Goal: Transaction & Acquisition: Purchase product/service

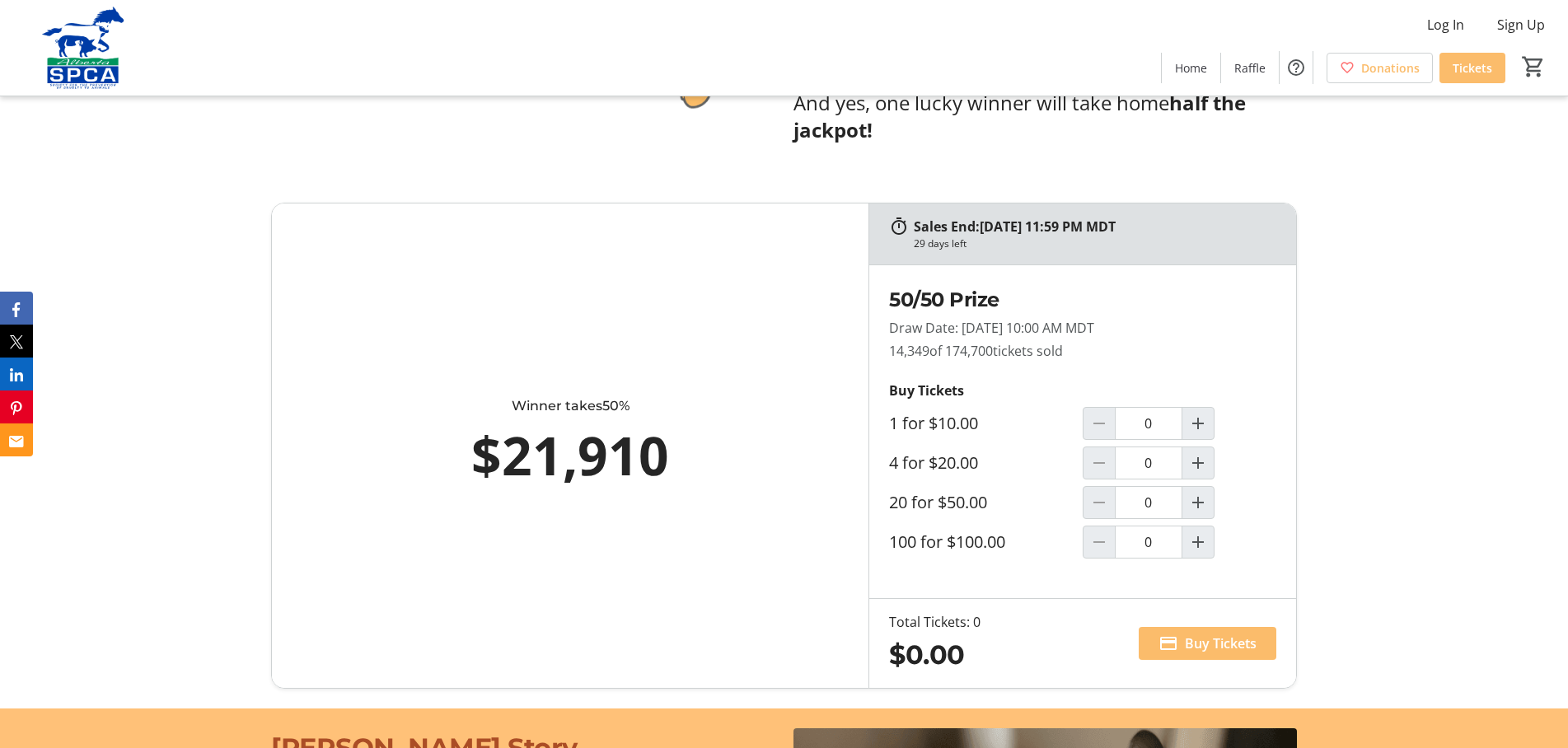
scroll to position [963, 0]
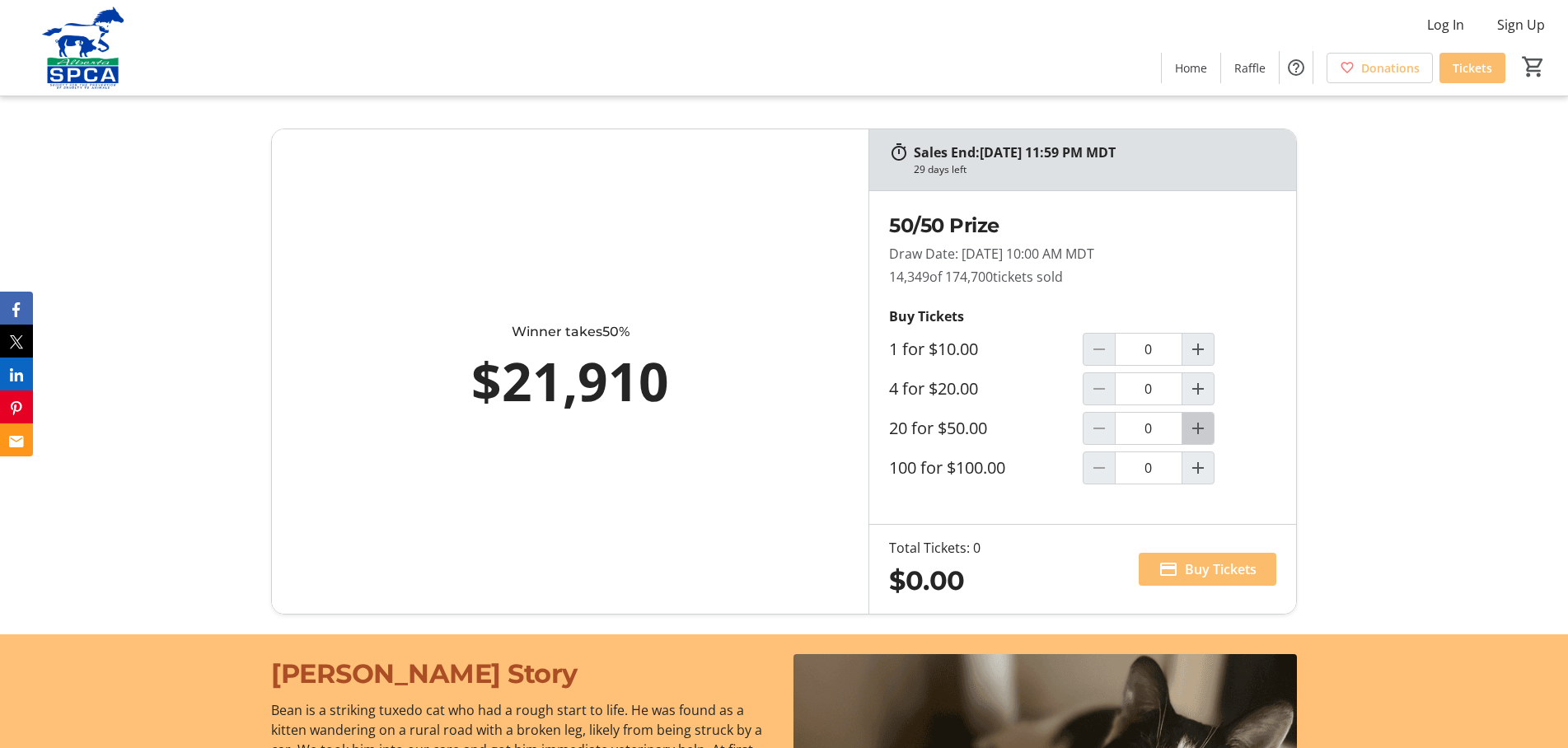
click at [1197, 419] on mat-icon "Increment by one" at bounding box center [1198, 428] width 20 height 20
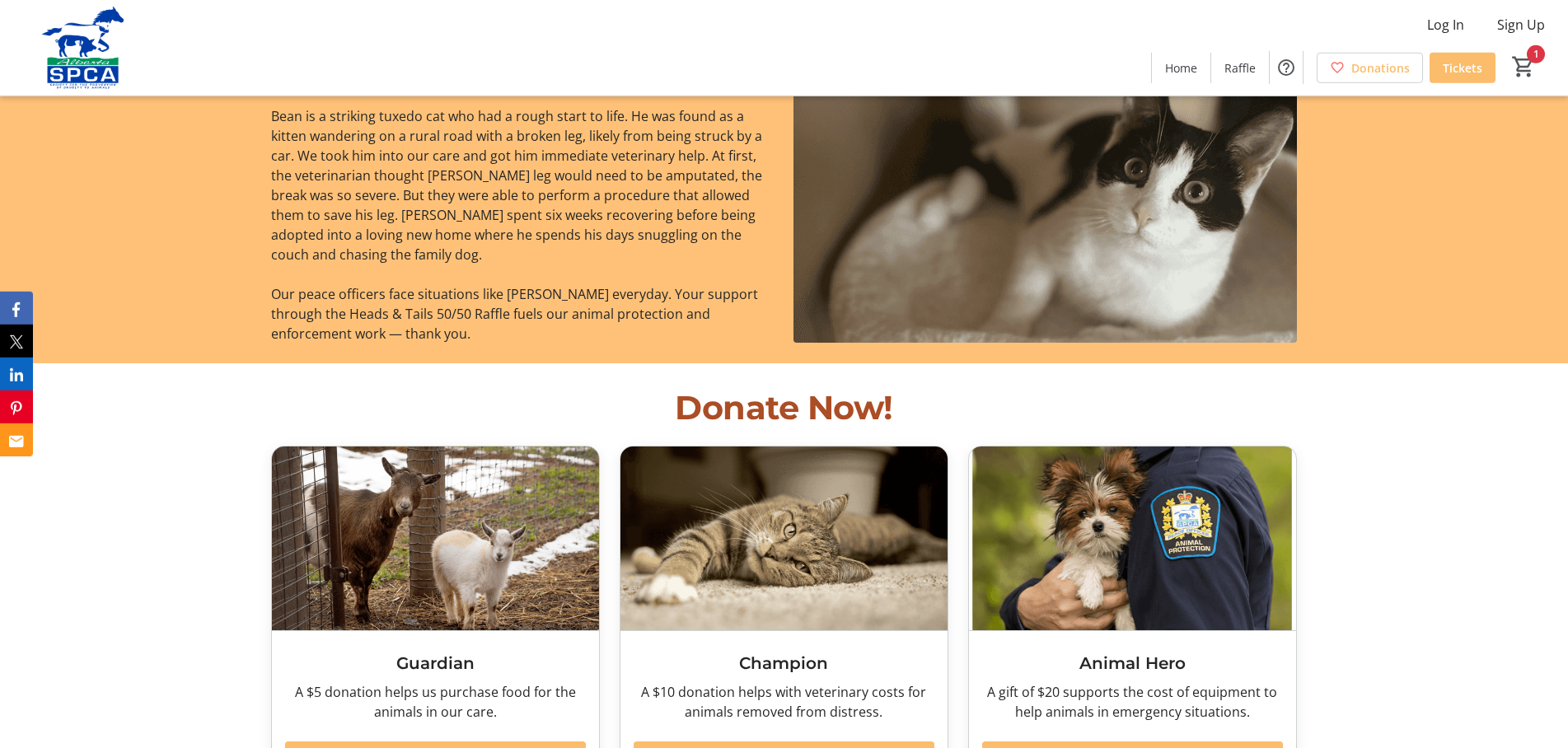
scroll to position [1705, 0]
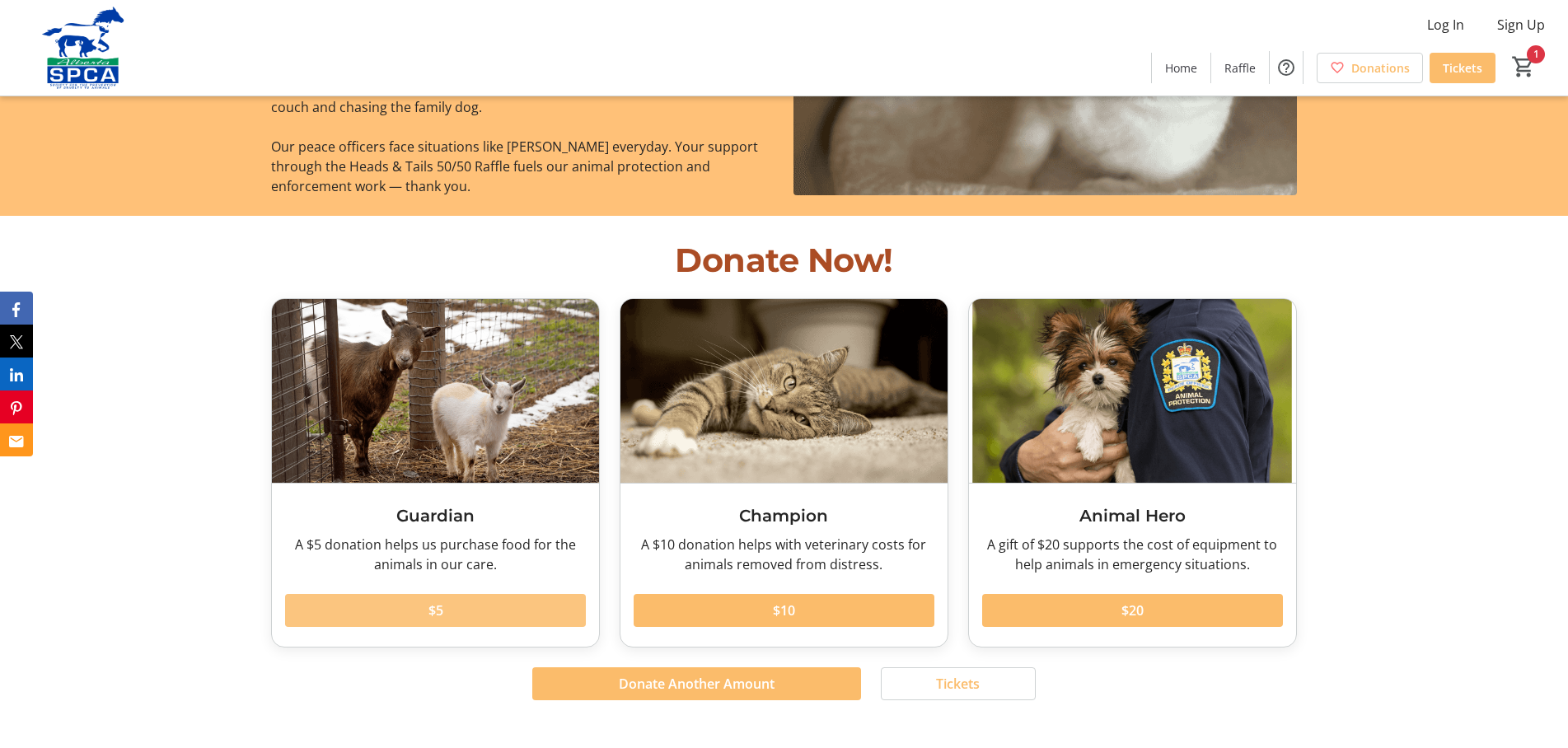
click at [453, 591] on span at bounding box center [435, 610] width 300 height 39
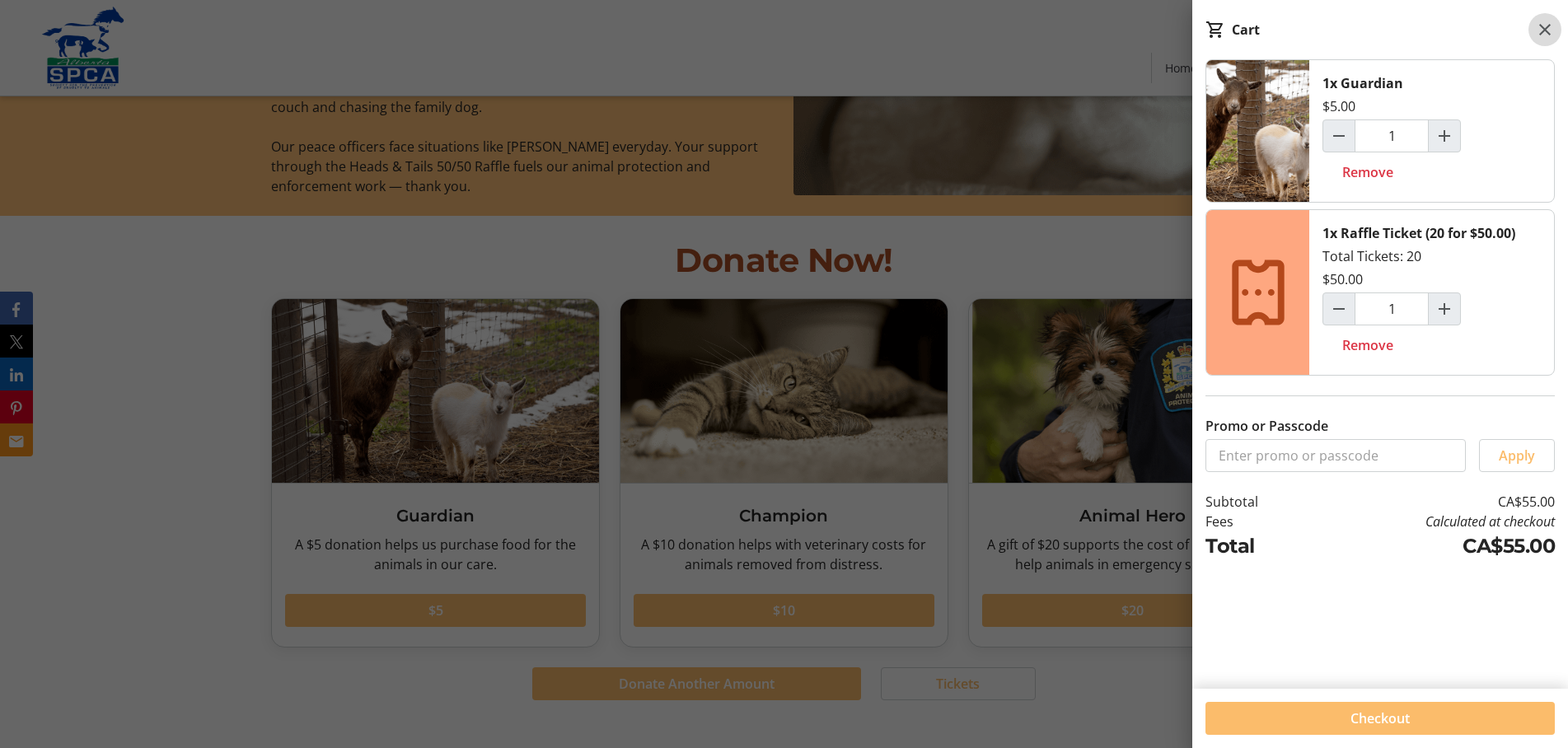
click at [1542, 22] on mat-icon at bounding box center [1545, 29] width 20 height 20
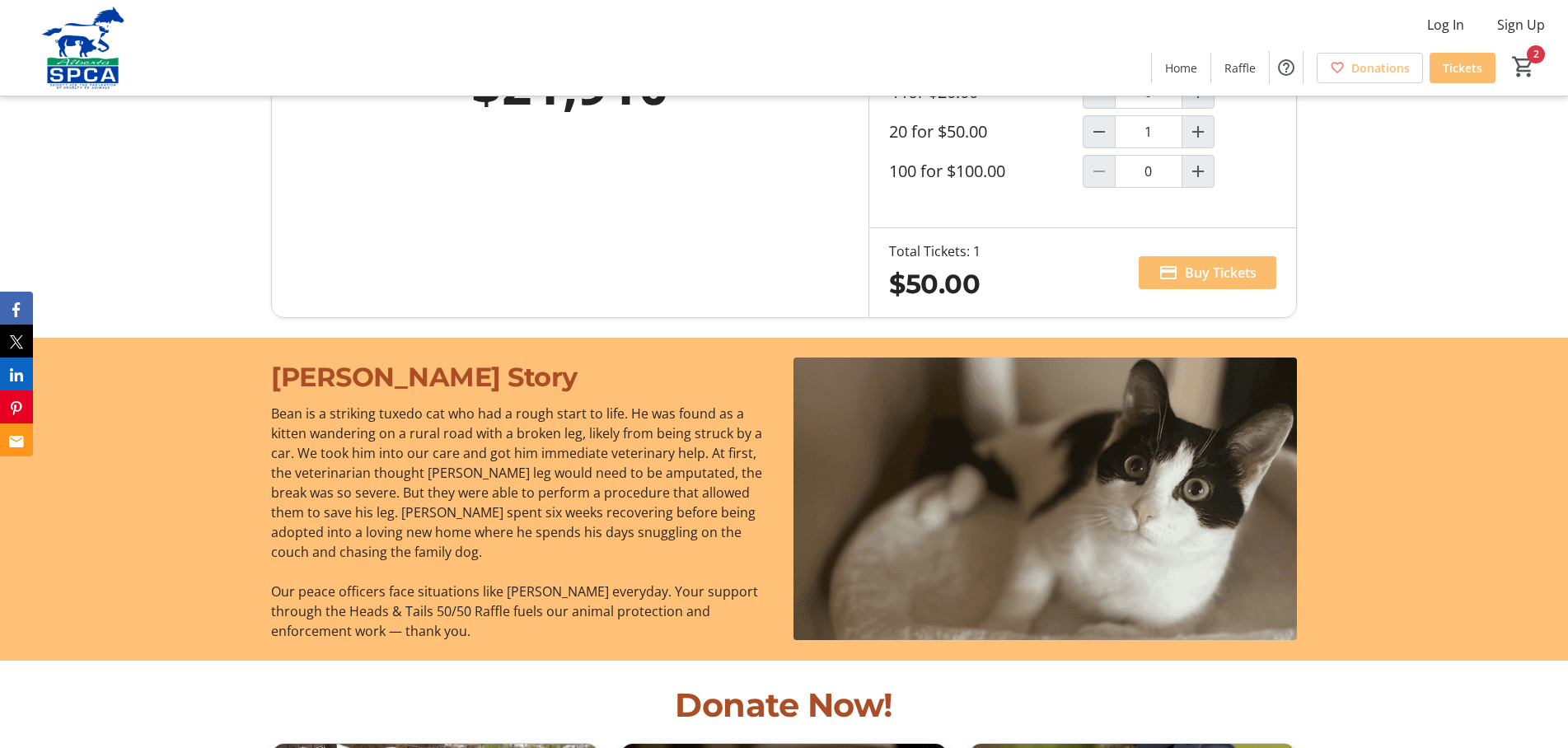
scroll to position [1112, 0]
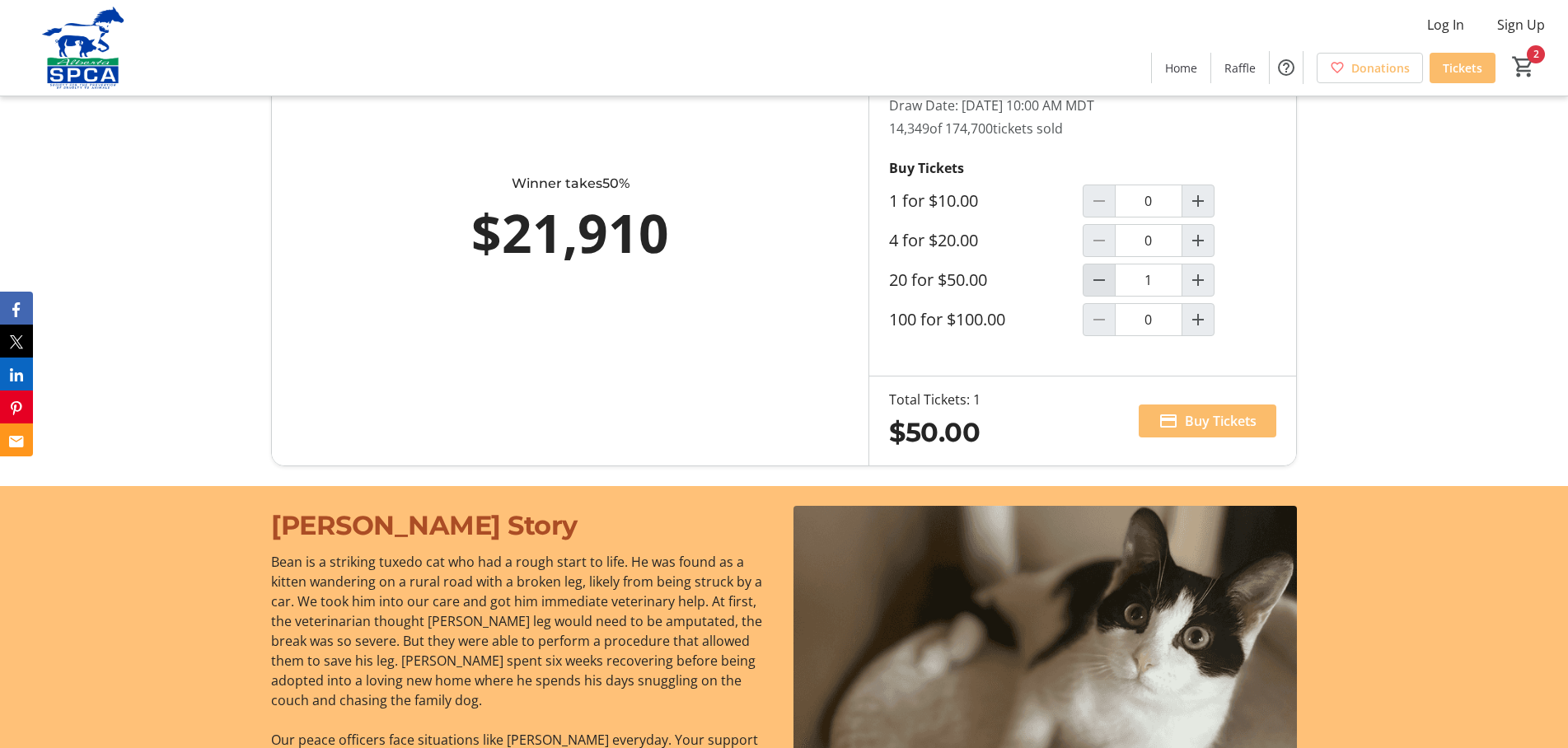
click at [1100, 274] on mat-icon "Decrement by one" at bounding box center [1099, 280] width 20 height 20
type input "0"
click at [1194, 324] on mat-icon "Increment by one" at bounding box center [1198, 320] width 20 height 20
type input "1"
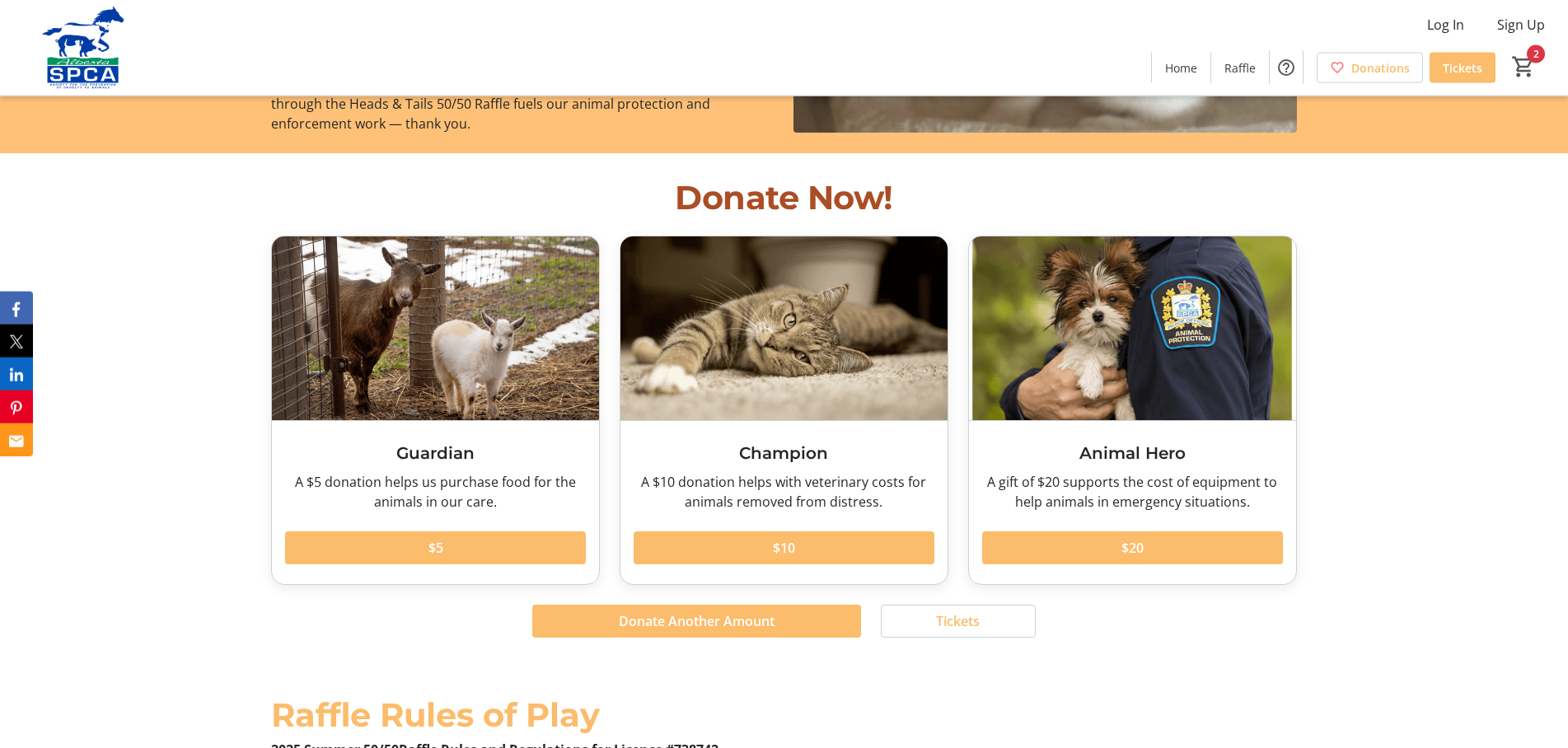
scroll to position [1779, 0]
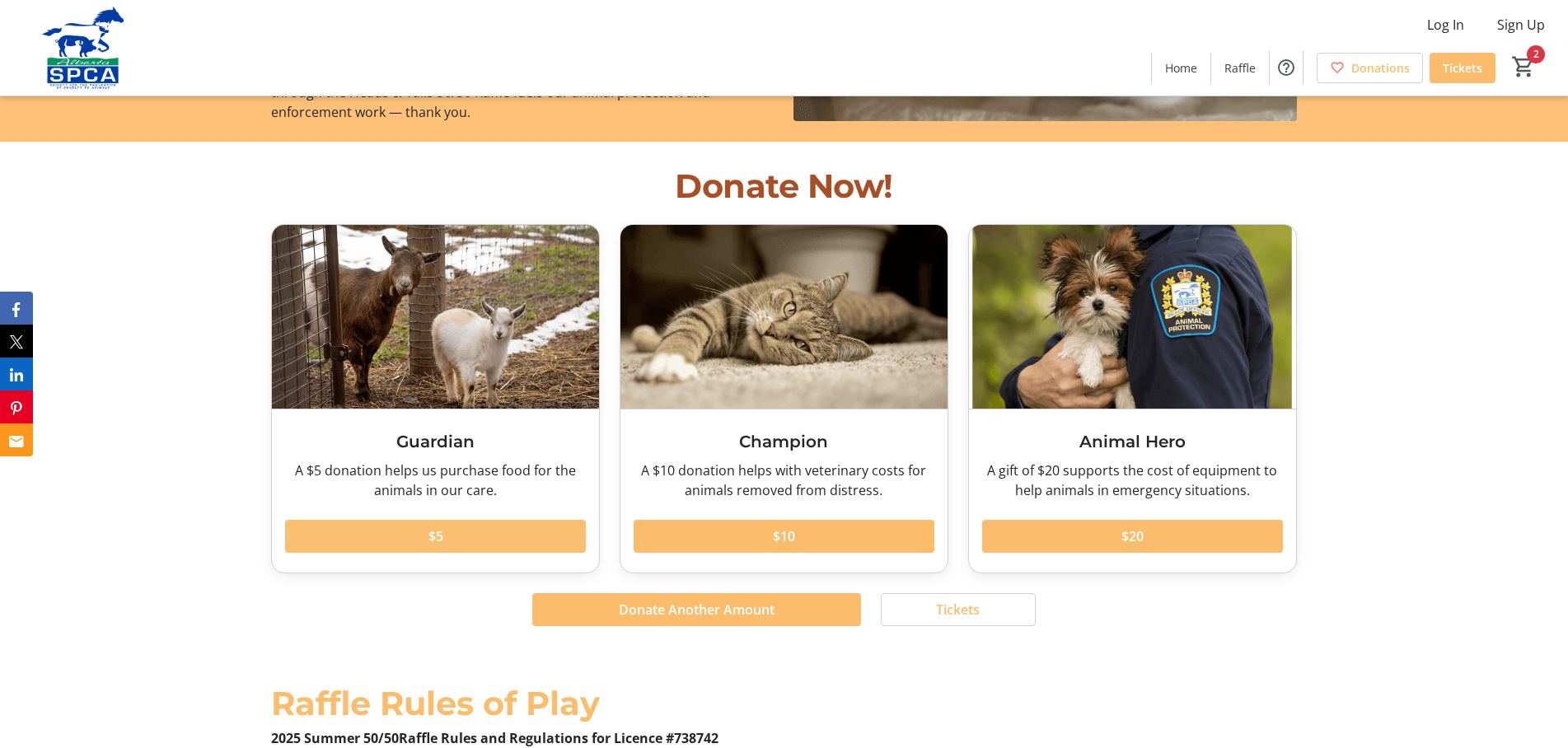
click at [434, 526] on span "$5" at bounding box center [435, 536] width 15 height 20
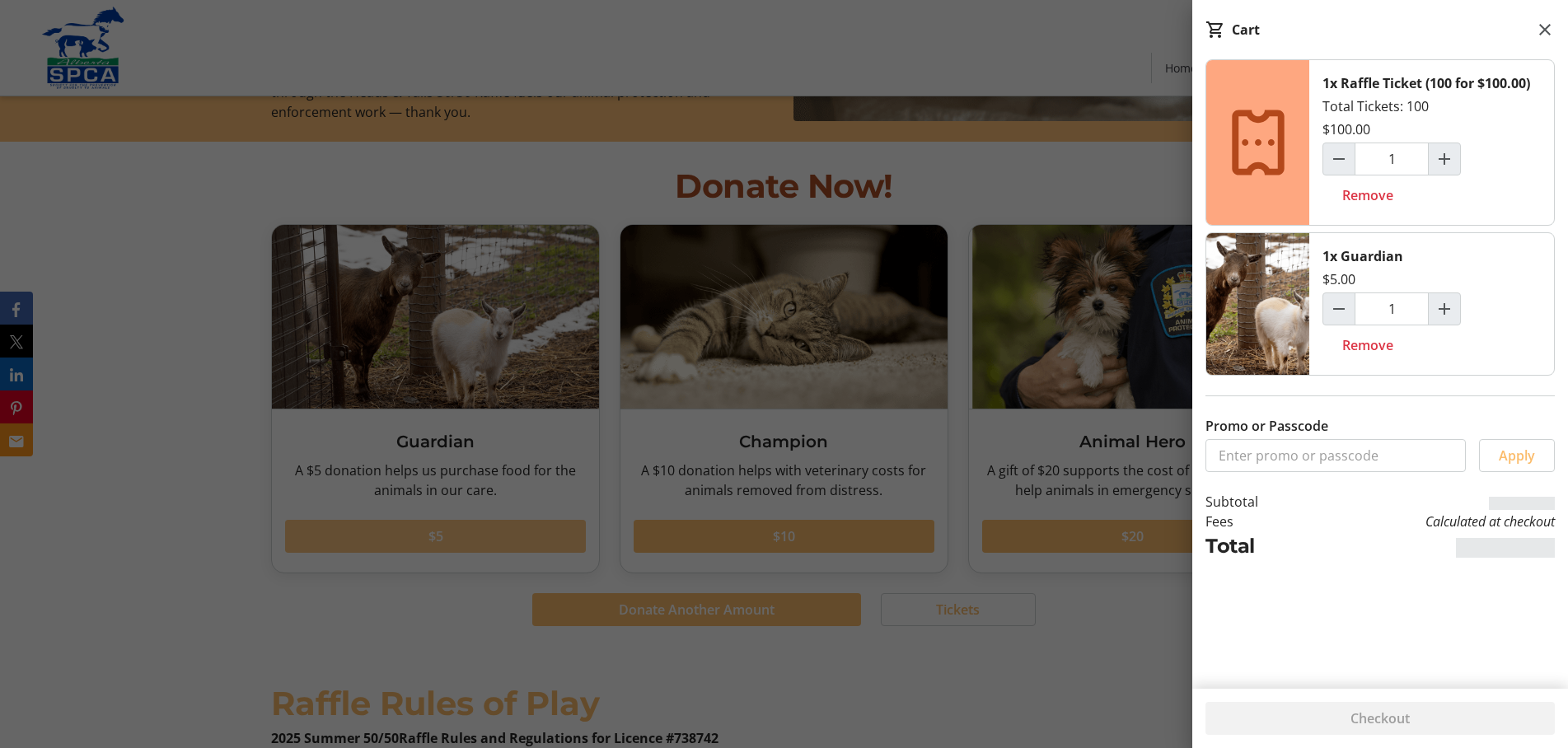
type input "2"
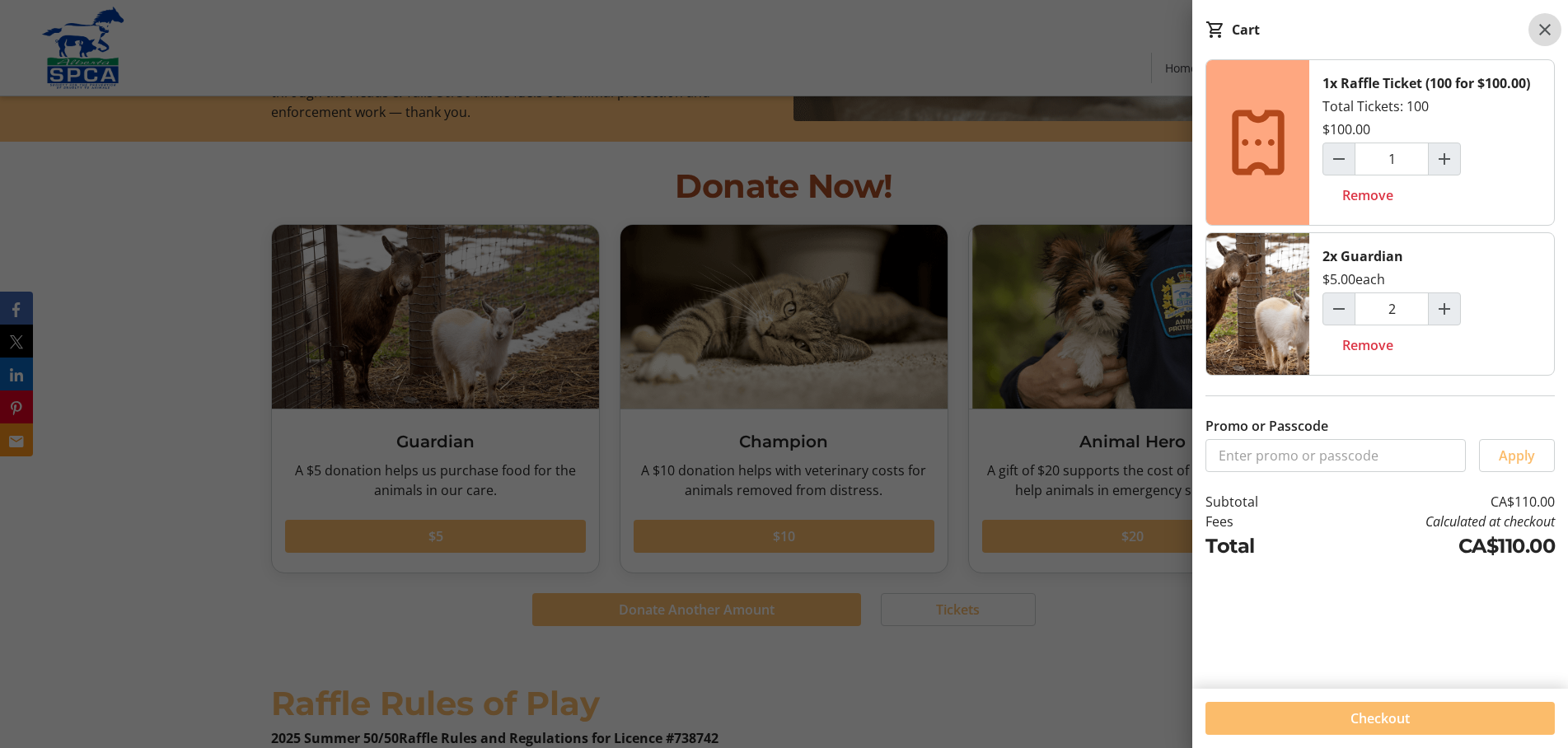
click at [1547, 29] on mat-icon at bounding box center [1545, 29] width 20 height 20
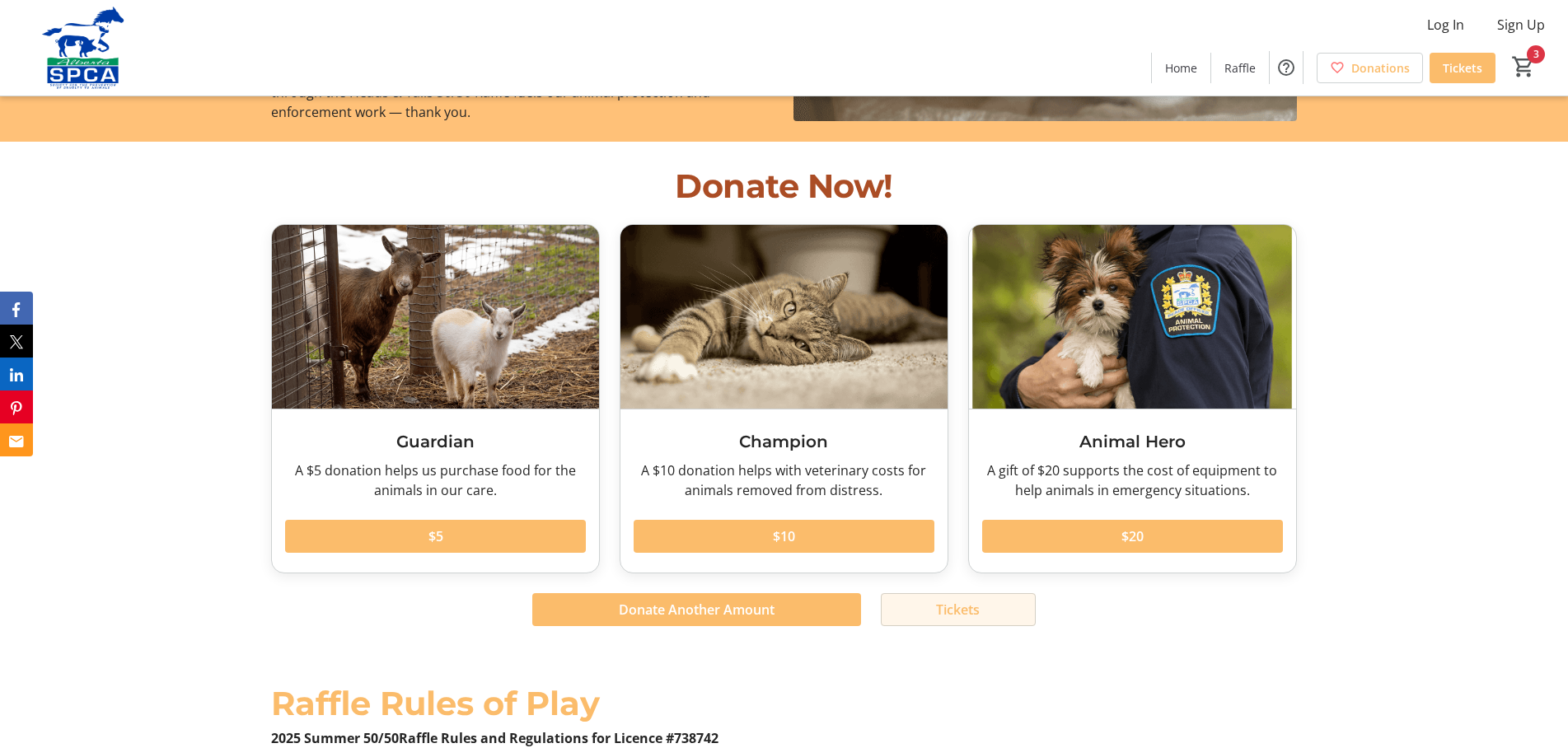
click at [941, 600] on span "Tickets" at bounding box center [957, 609] width 44 height 20
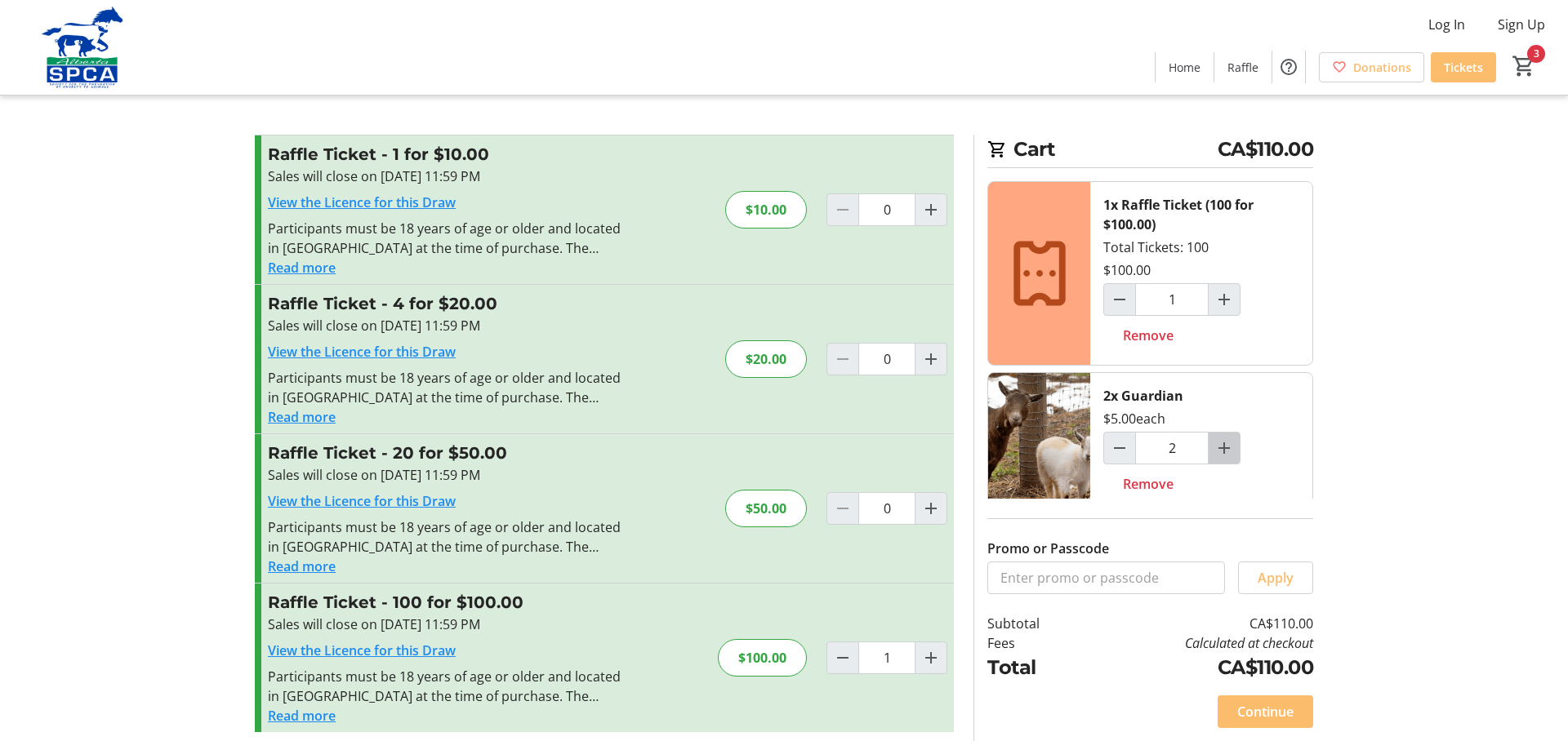
click at [1215, 438] on mat-icon "Increment by one" at bounding box center [1224, 448] width 19 height 19
click at [1114, 438] on mat-icon "Decrement by one" at bounding box center [1120, 448] width 19 height 19
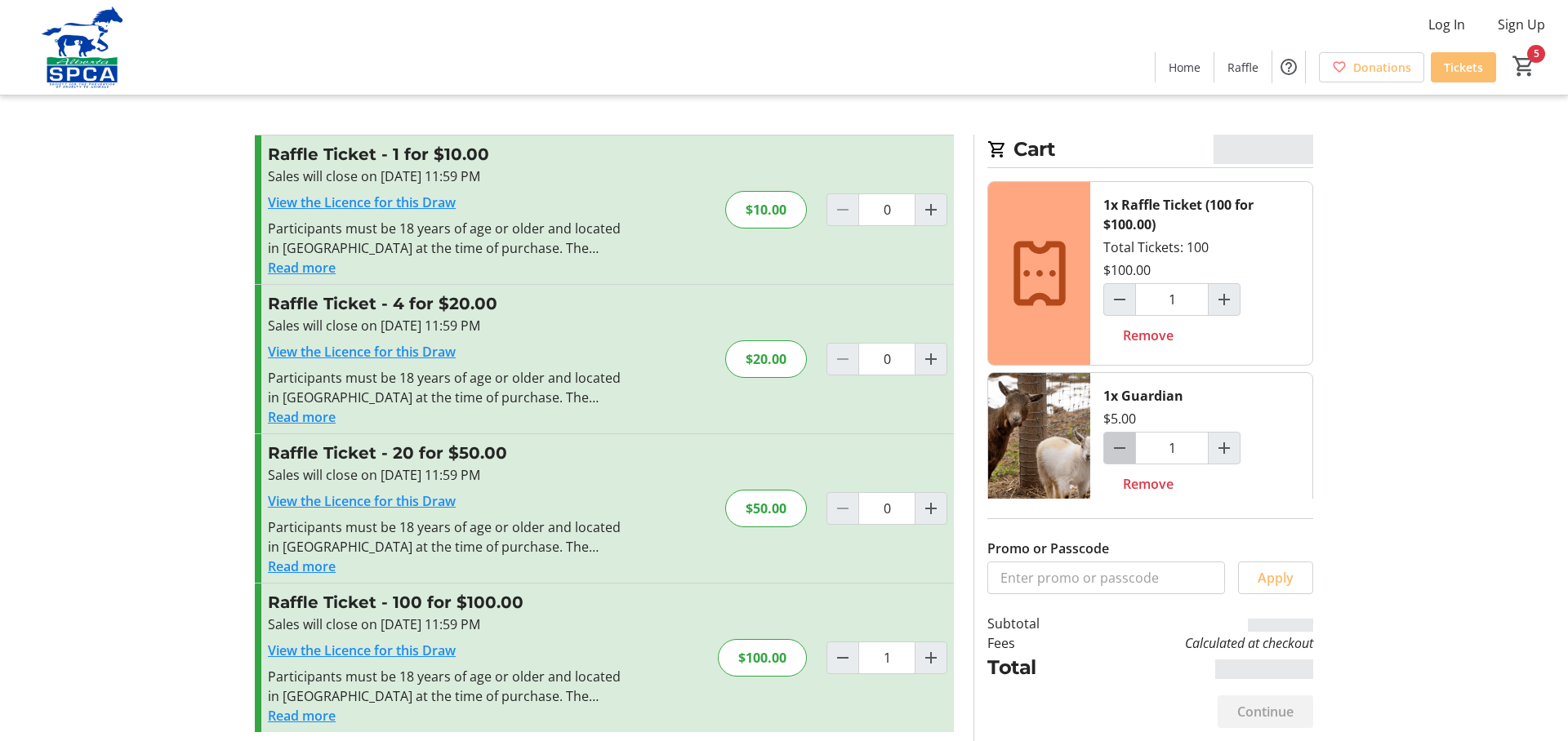
click at [1114, 438] on mat-icon "Decrement by one" at bounding box center [1120, 448] width 19 height 19
type input "0"
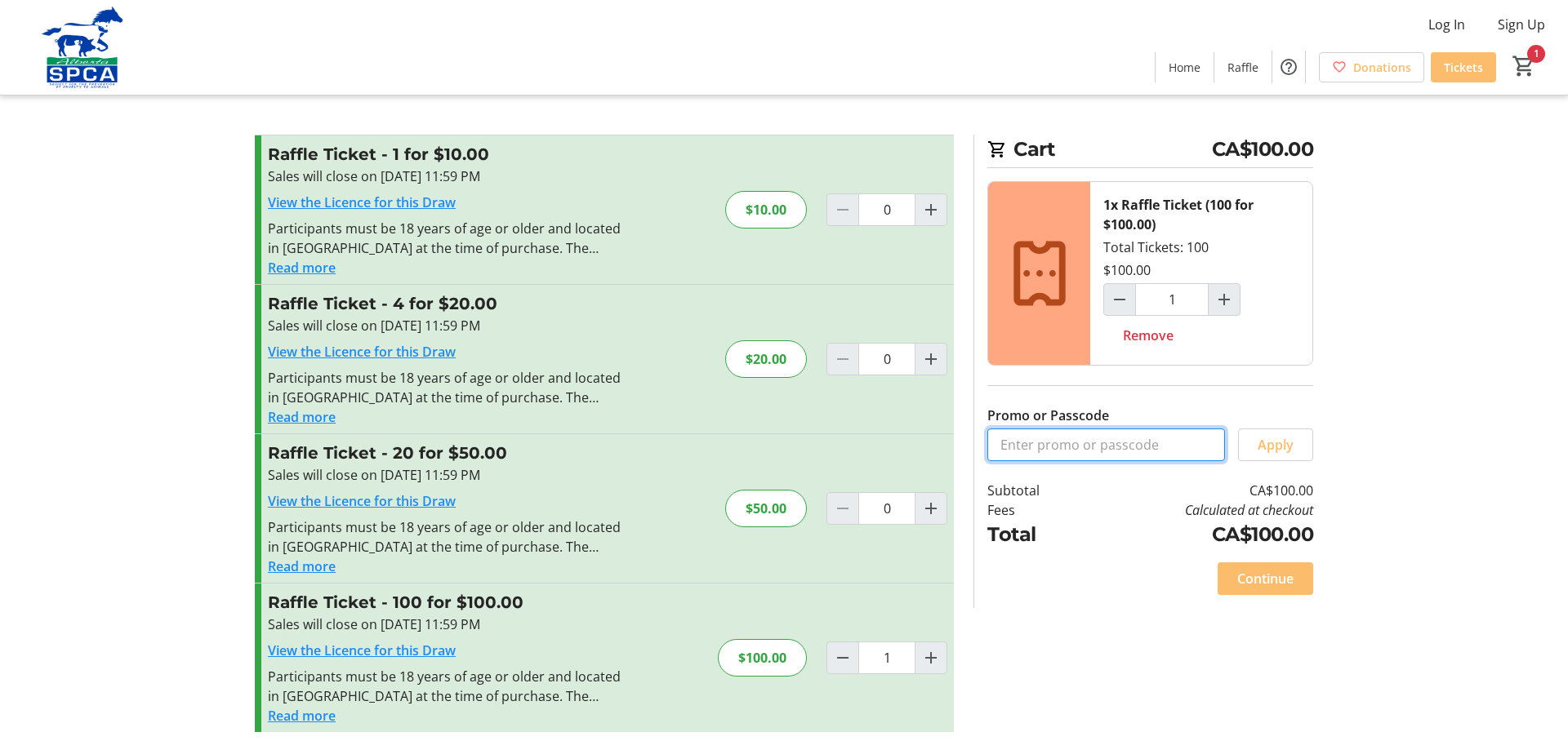
click at [1158, 428] on input "Promo or Passcode" at bounding box center [1106, 444] width 237 height 33
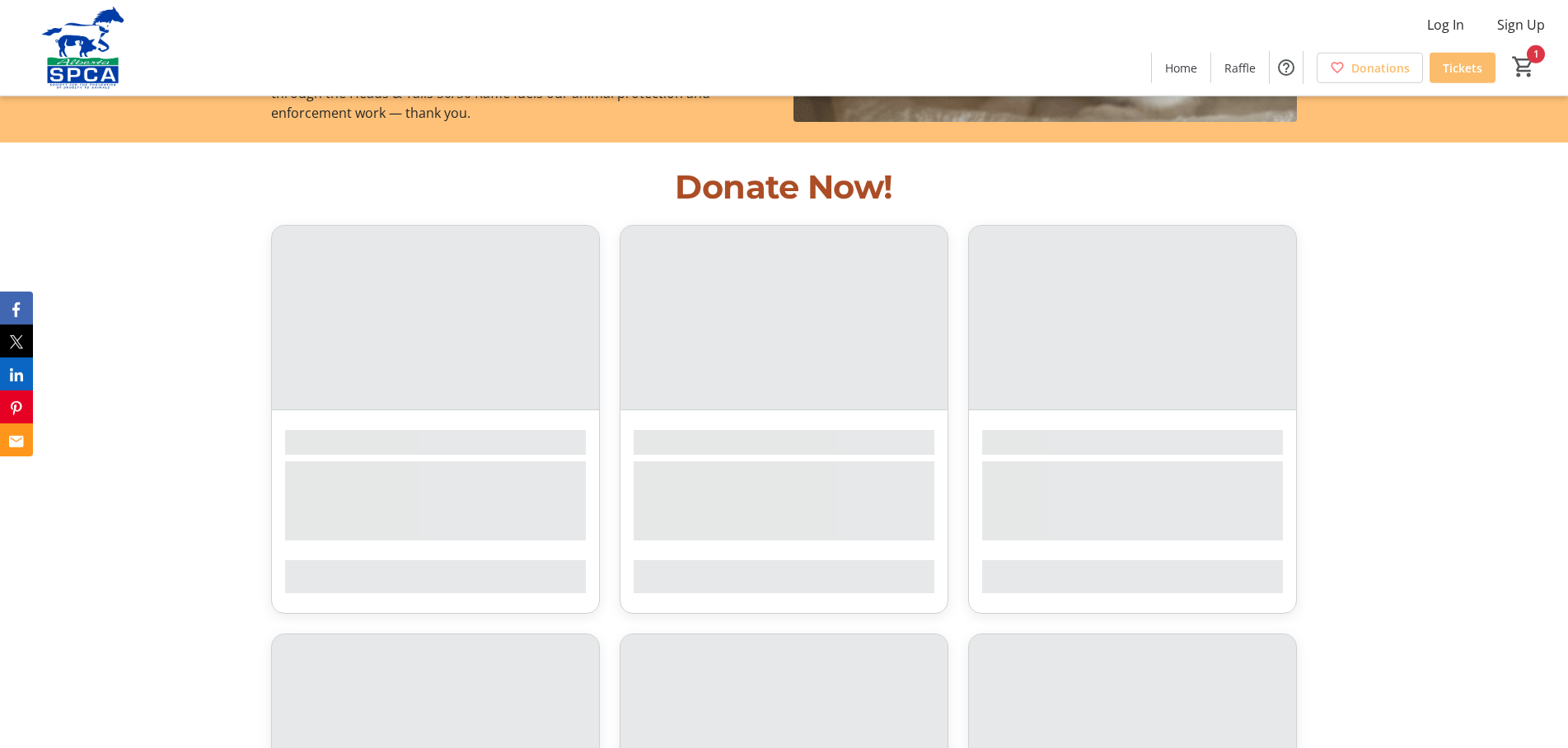
scroll to position [1779, 0]
type input "1"
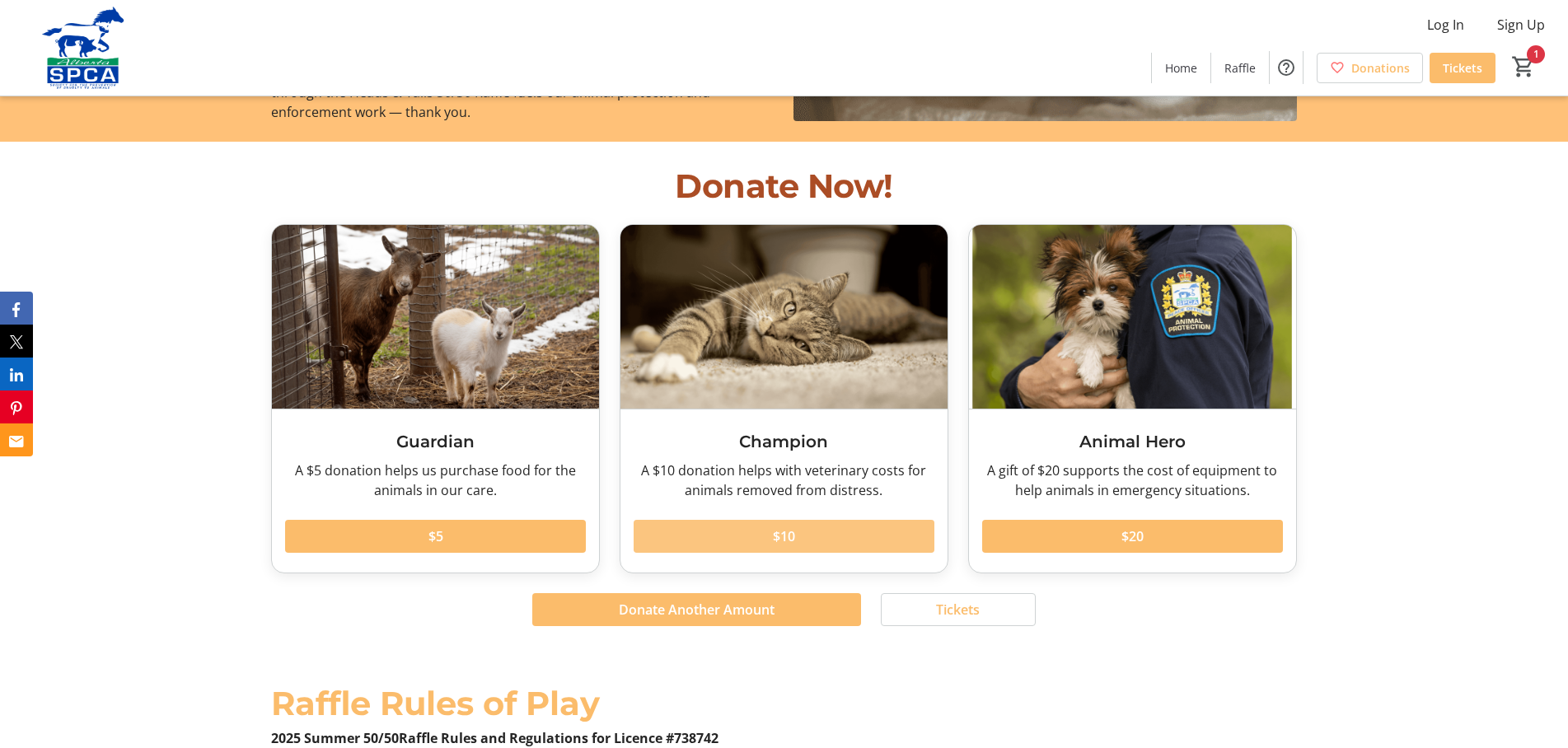
click at [797, 517] on span at bounding box center [784, 536] width 300 height 39
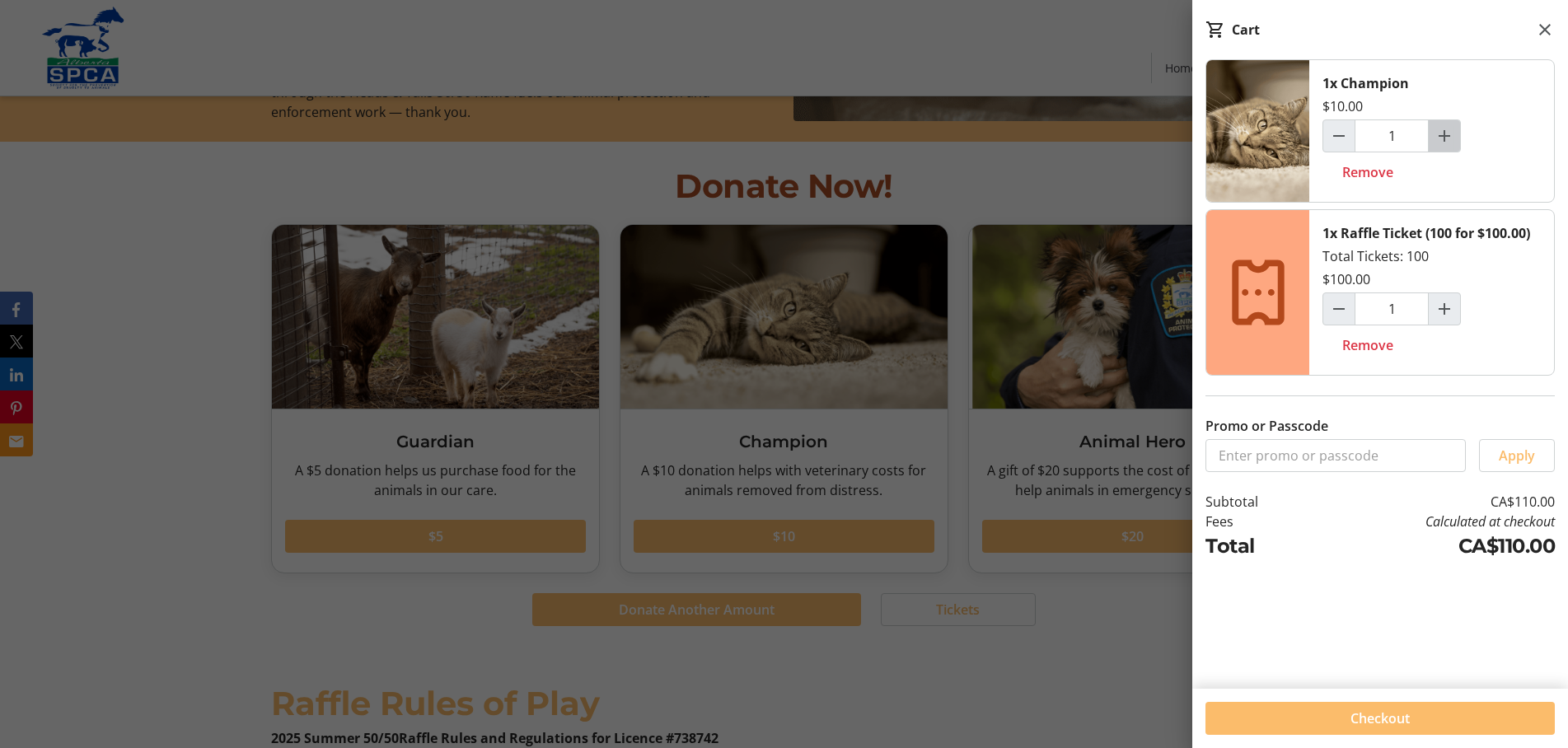
click at [1441, 126] on mat-icon "Increment by one" at bounding box center [1445, 136] width 20 height 20
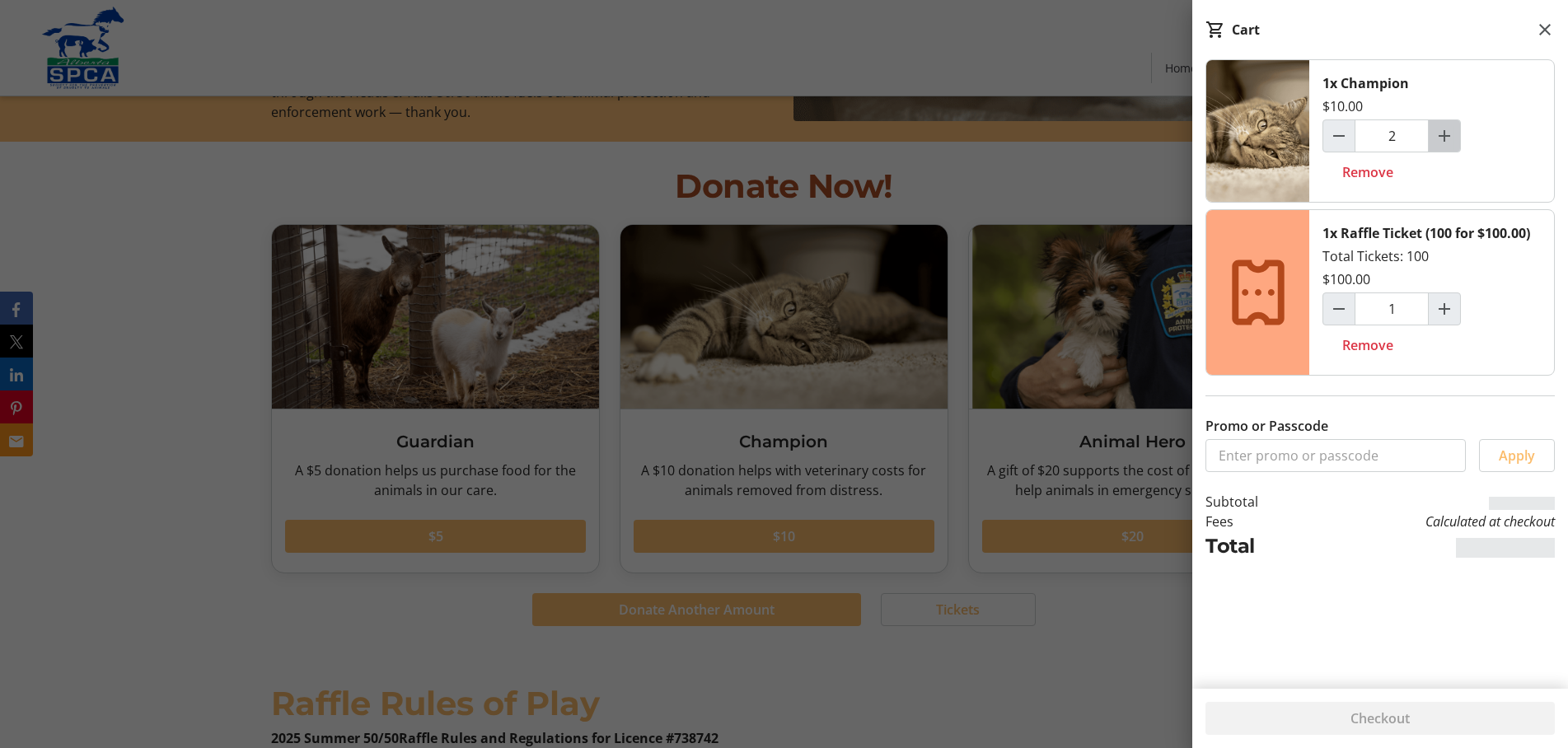
click at [1441, 126] on mat-icon "Increment by one" at bounding box center [1445, 136] width 20 height 20
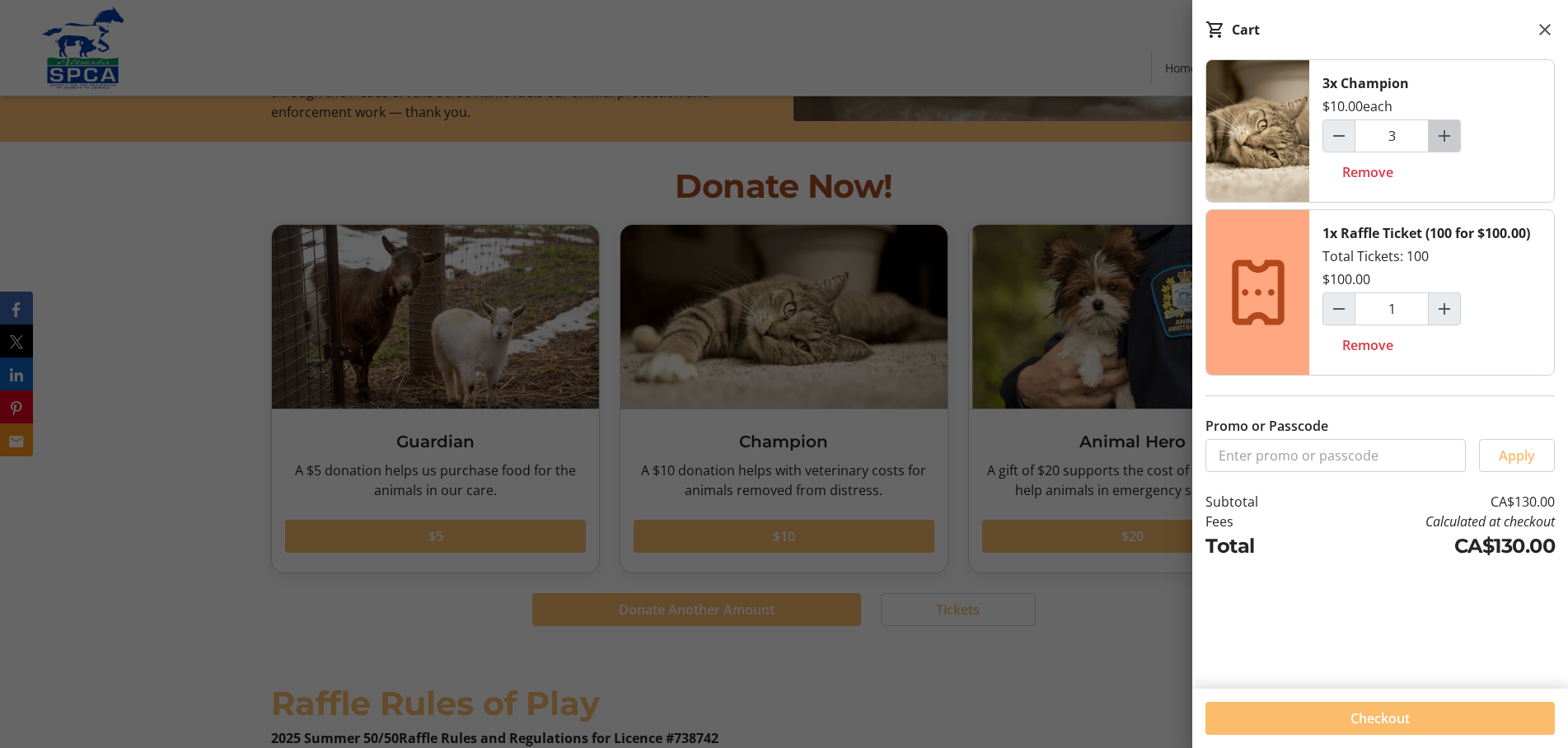
click at [1437, 126] on mat-icon "Increment by one" at bounding box center [1445, 136] width 20 height 20
type input "4"
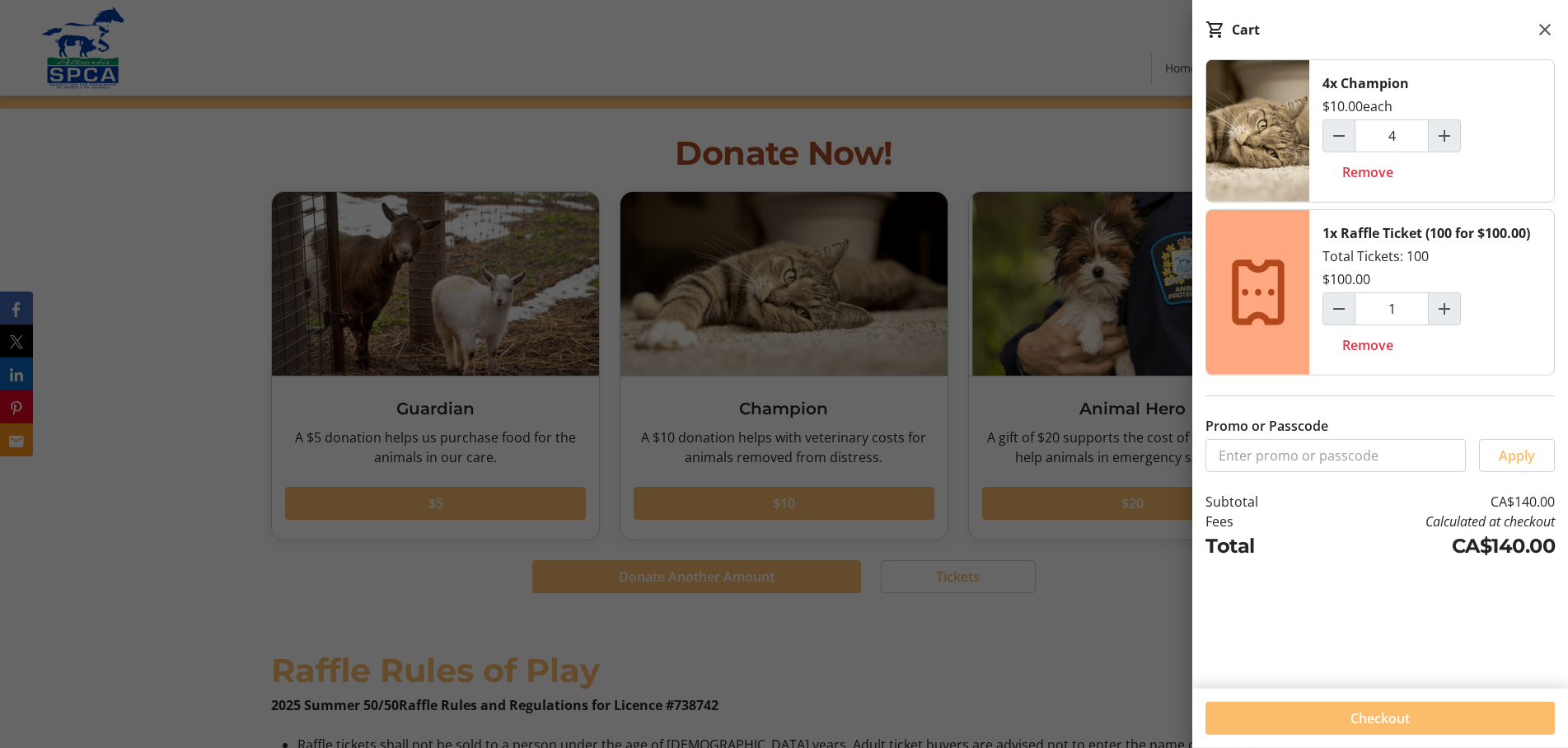
scroll to position [1853, 0]
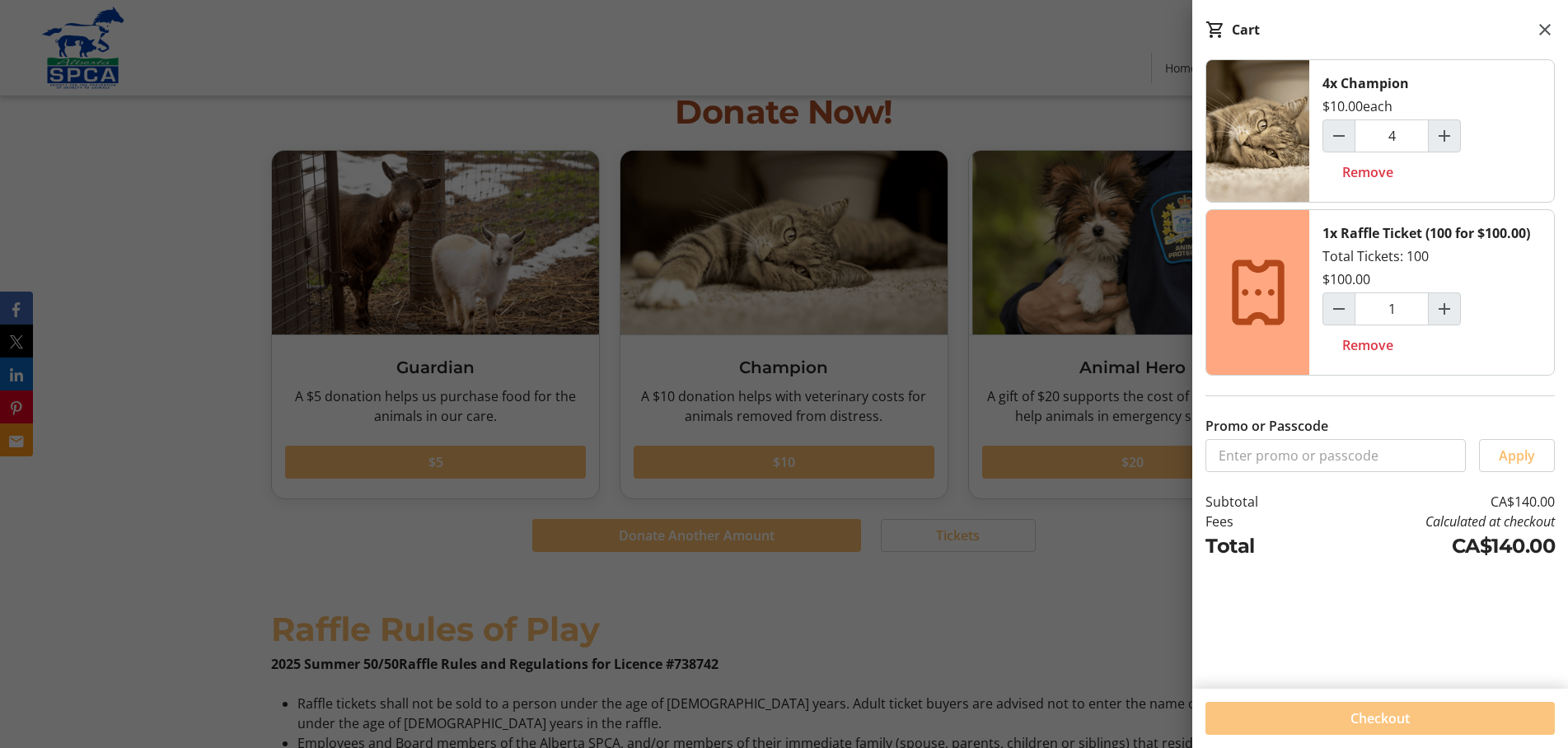
click at [1376, 720] on span "Checkout" at bounding box center [1380, 719] width 59 height 20
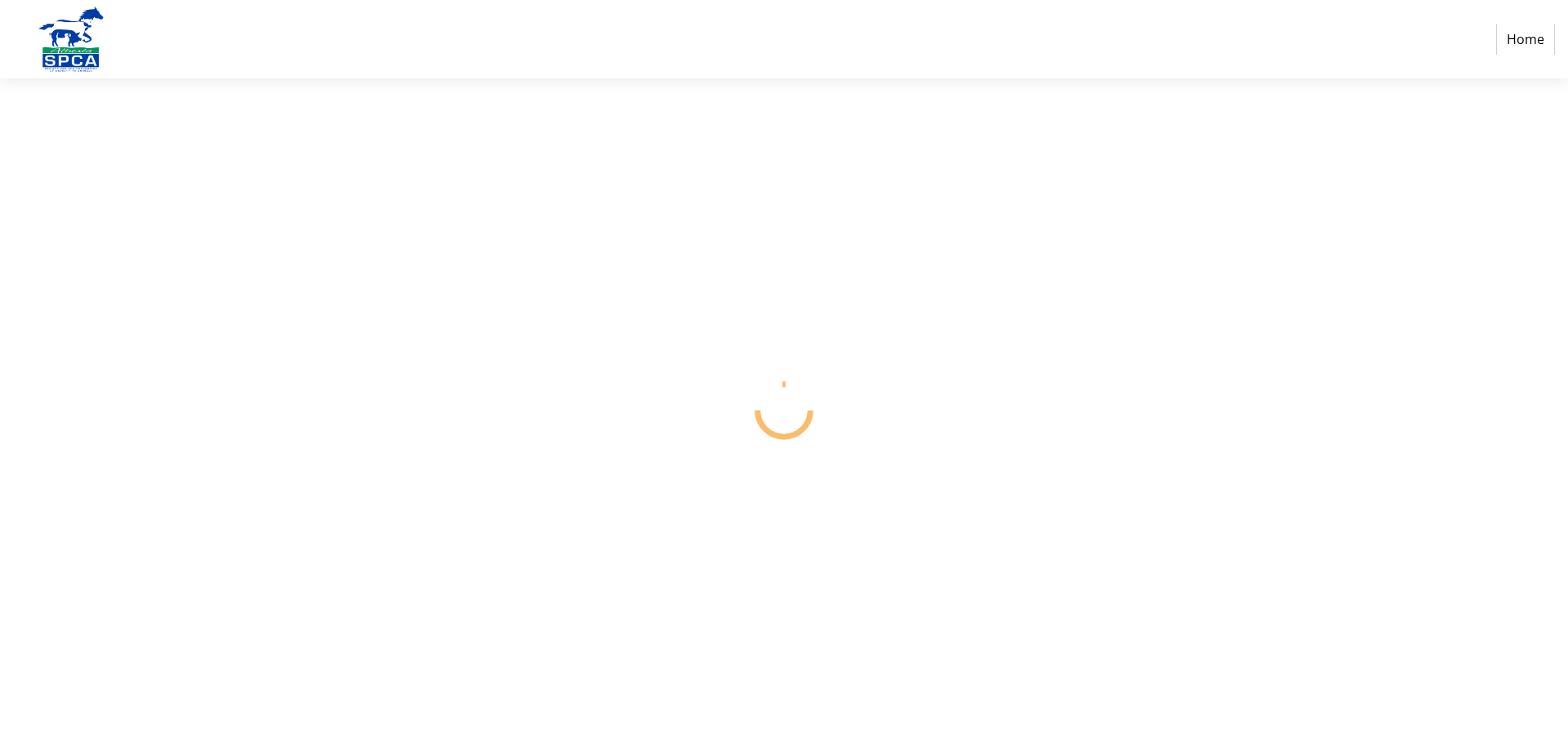
select select "CA"
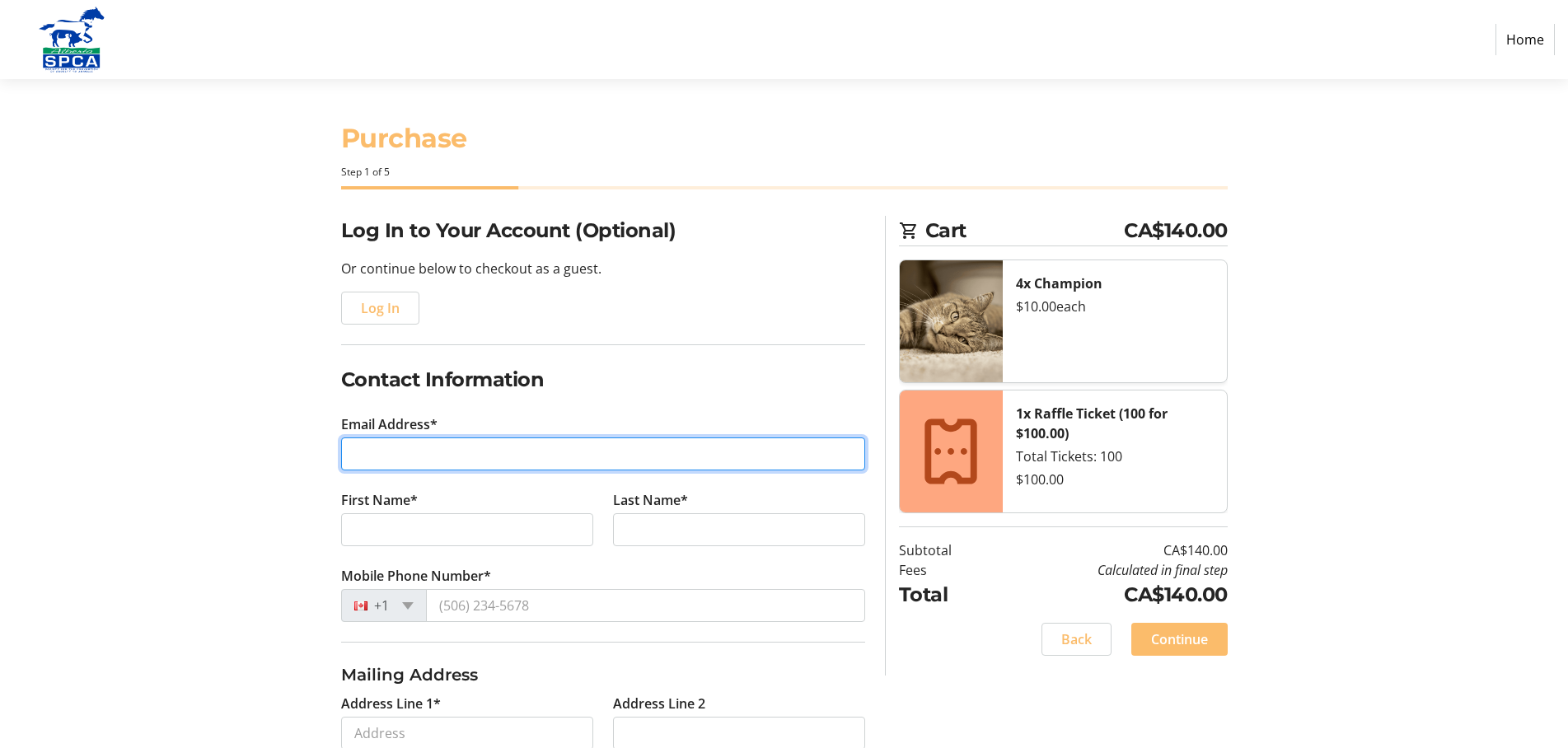
click at [384, 437] on input "Email Address*" at bounding box center [603, 453] width 524 height 33
type input "[EMAIL_ADDRESS][DOMAIN_NAME]"
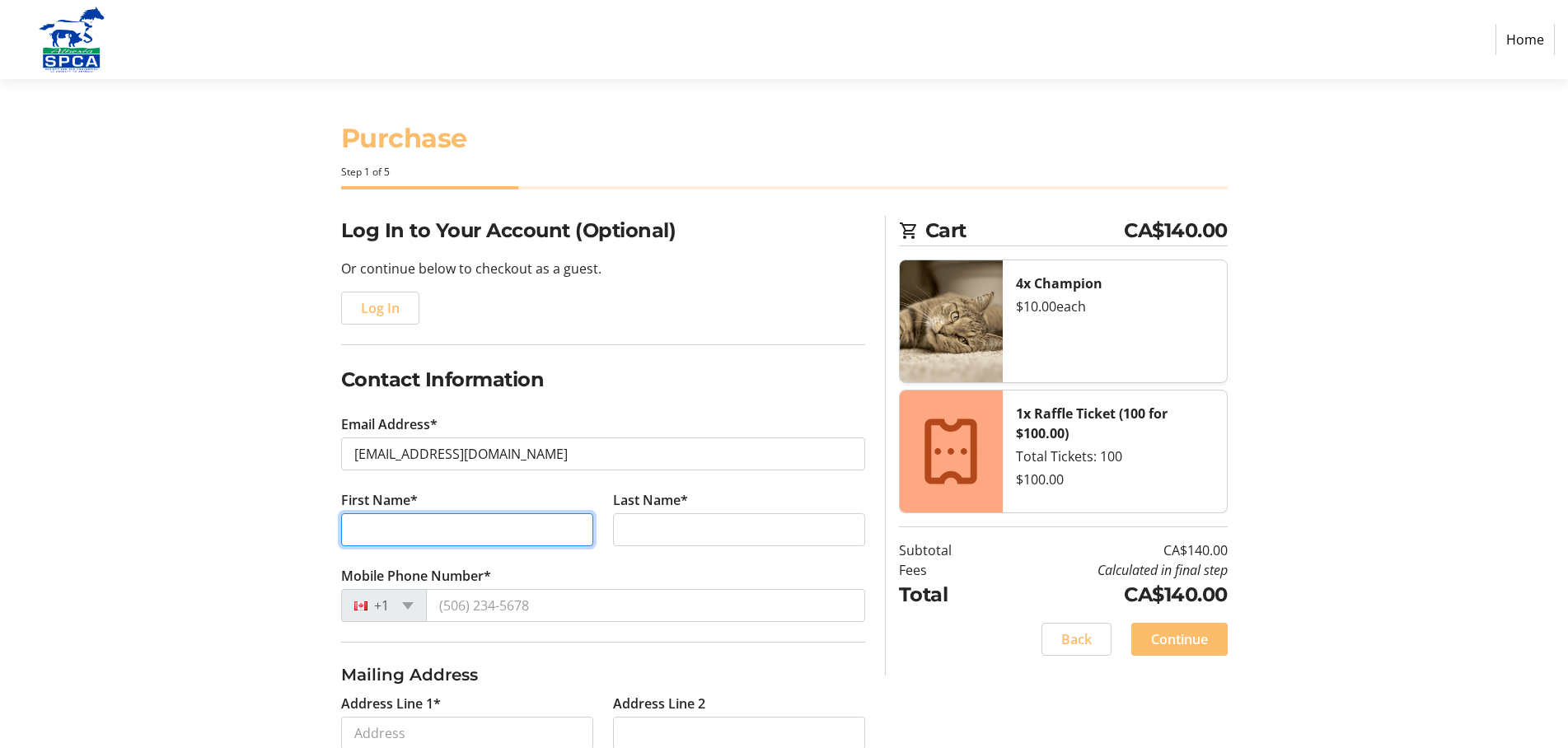
click at [415, 513] on input "First Name*" at bounding box center [468, 529] width 252 height 33
type input "[PERSON_NAME]"
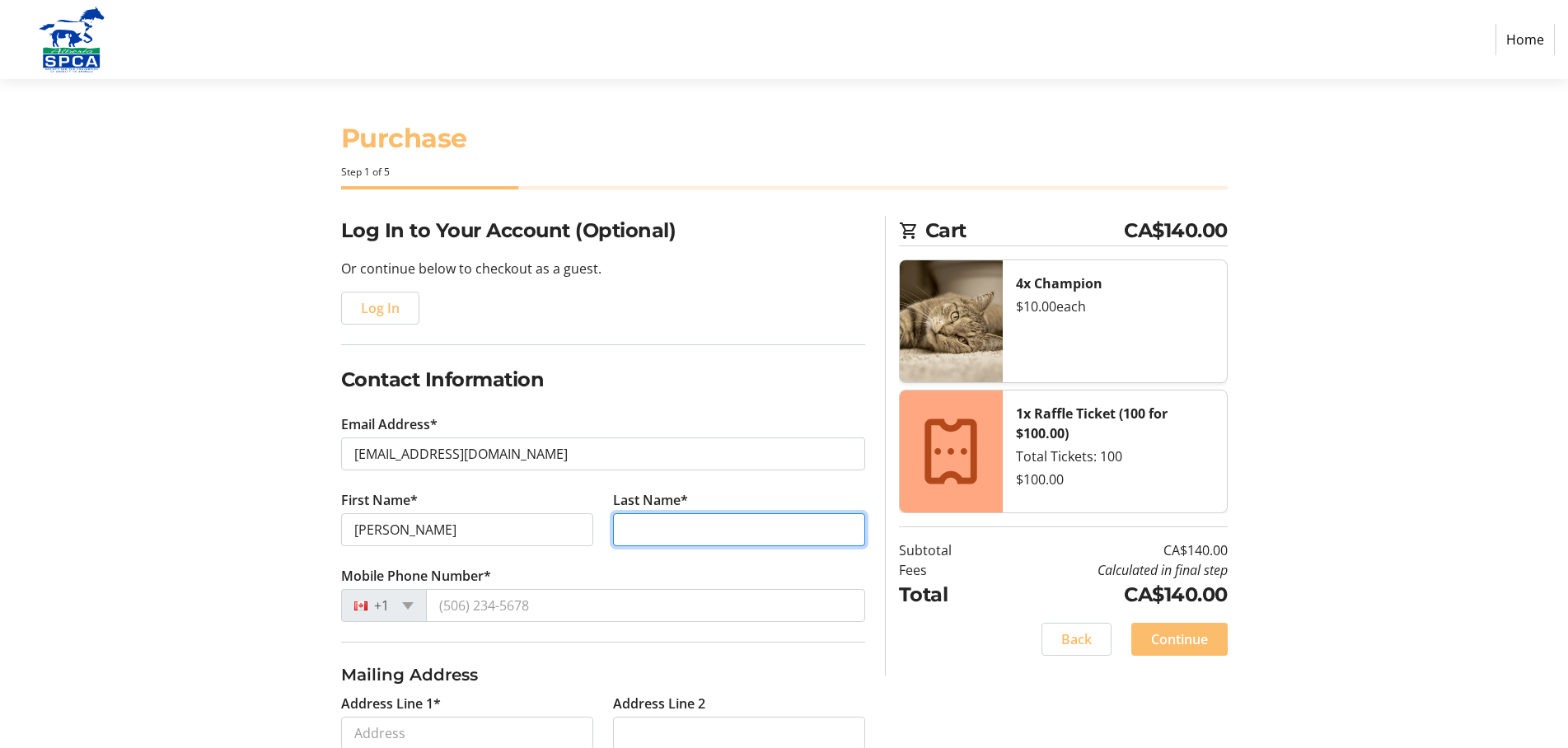
click at [684, 513] on input "Last Name*" at bounding box center [739, 529] width 252 height 33
type input "[PERSON_NAME]"
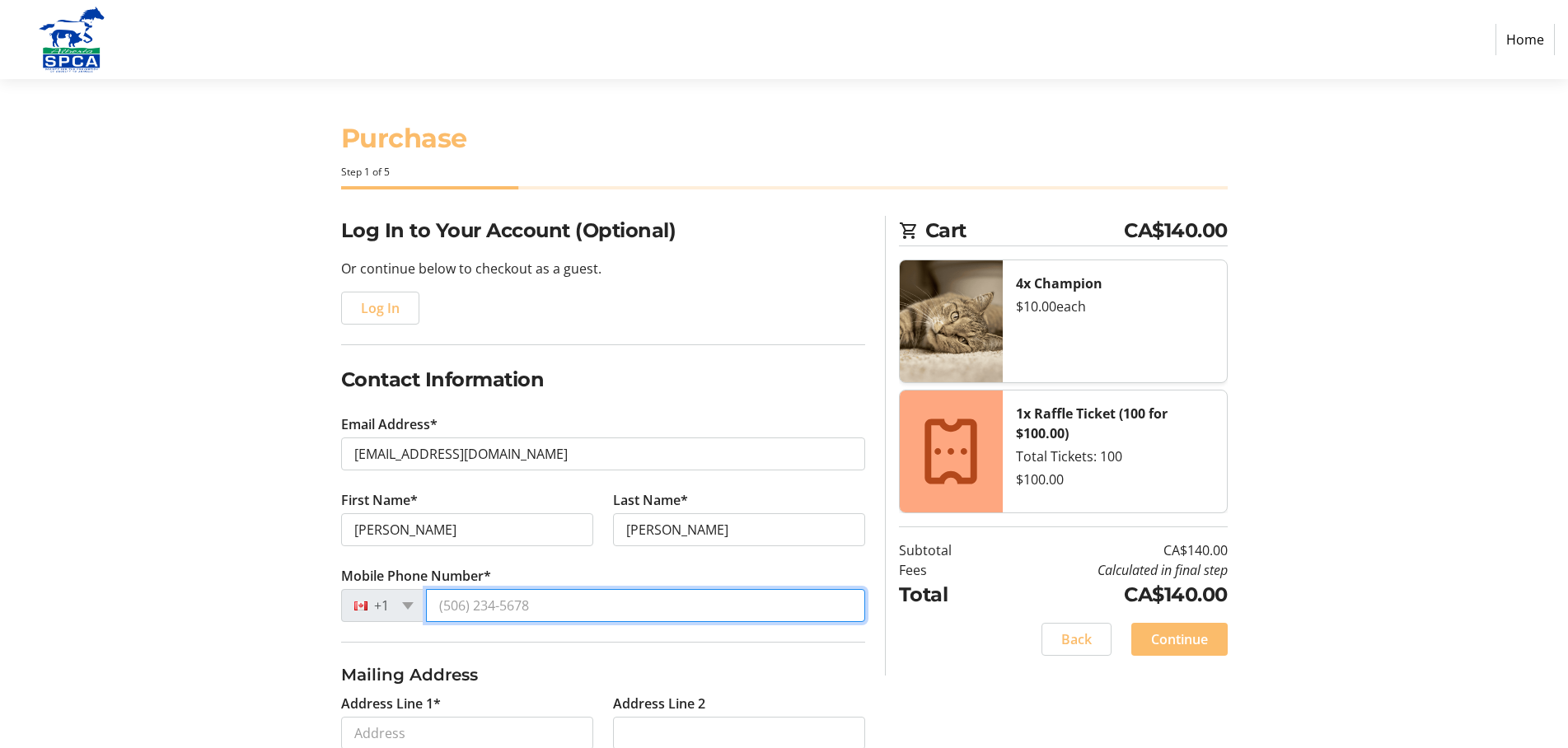
click at [466, 589] on input "Mobile Phone Number*" at bounding box center [645, 605] width 439 height 33
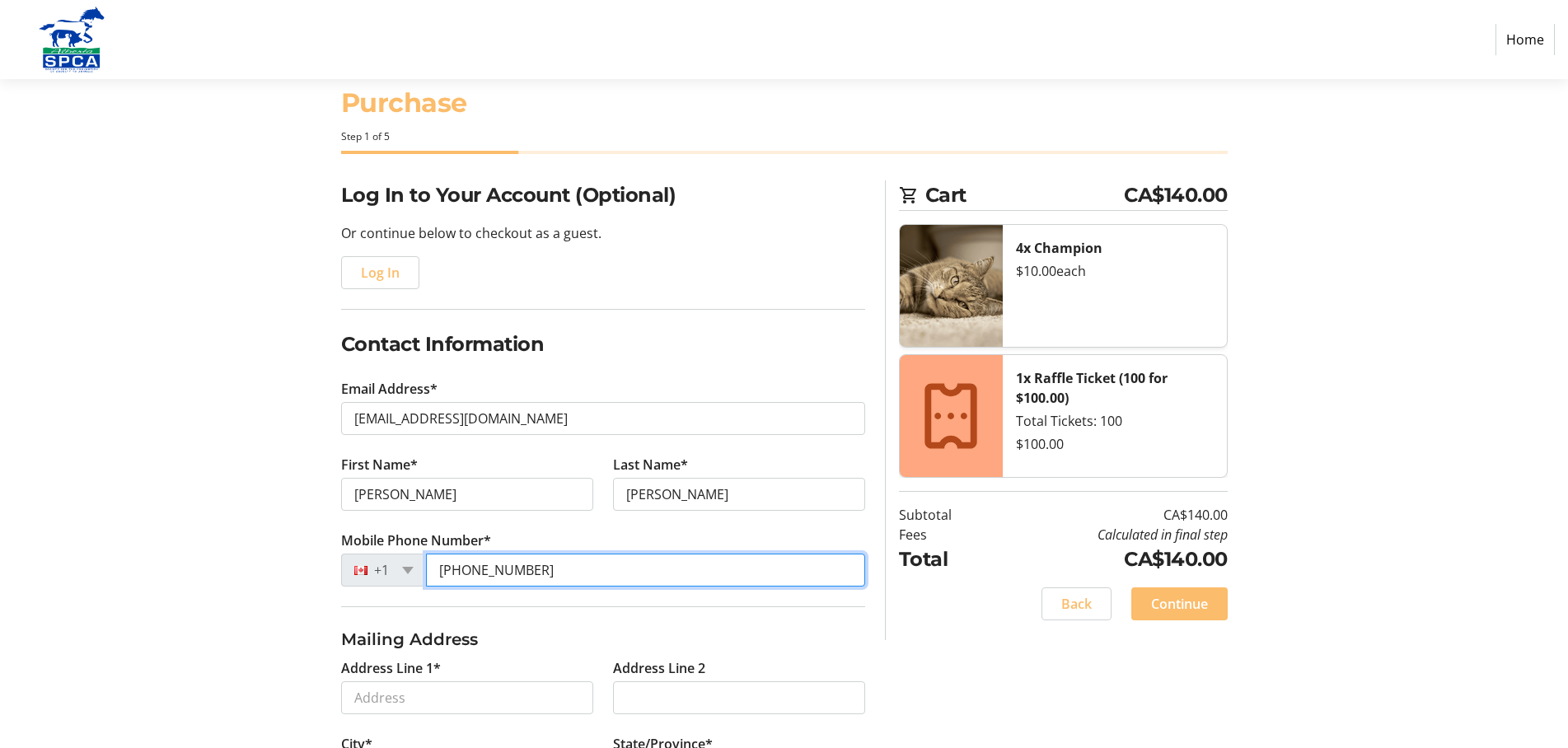
scroll to position [74, 0]
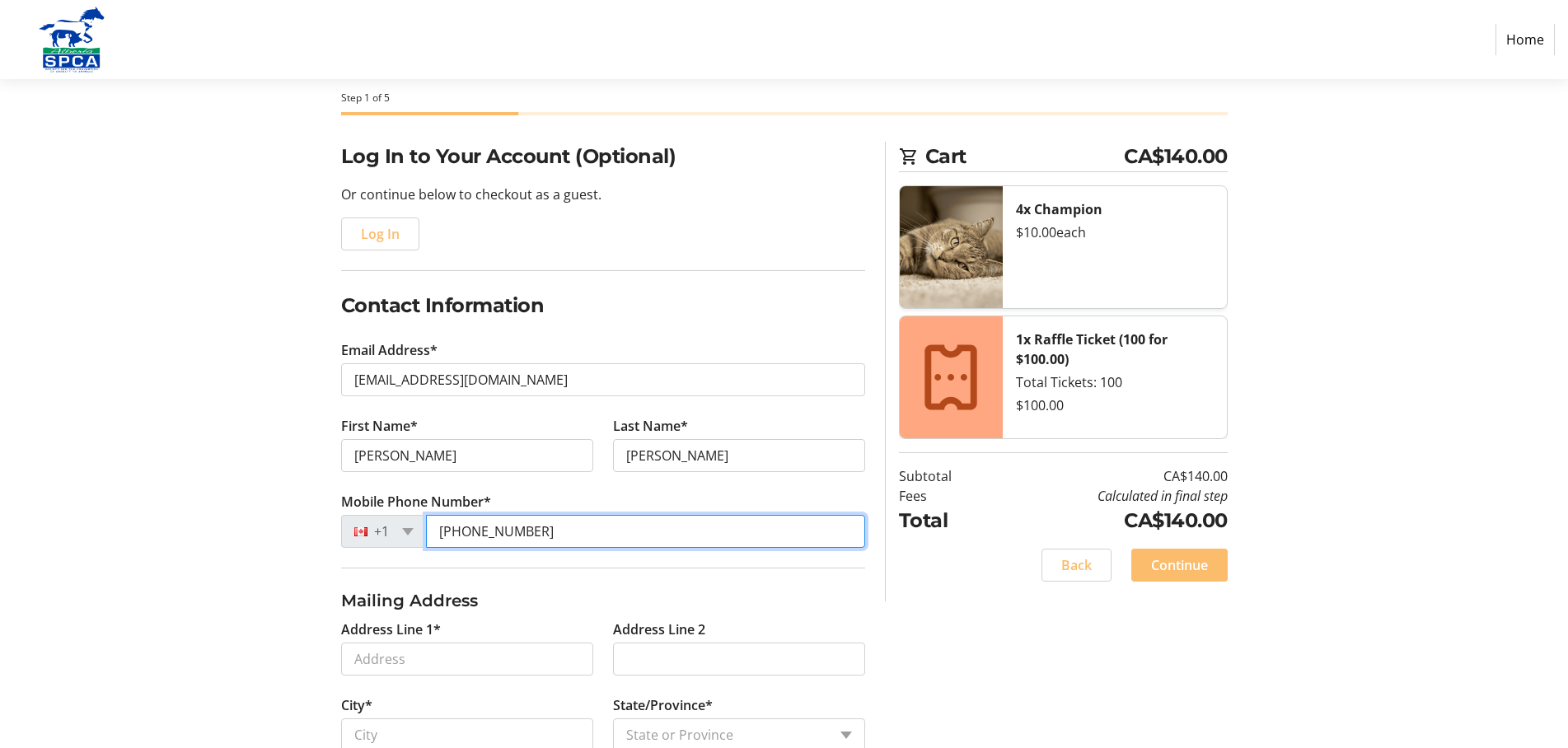
type input "[PHONE_NUMBER]"
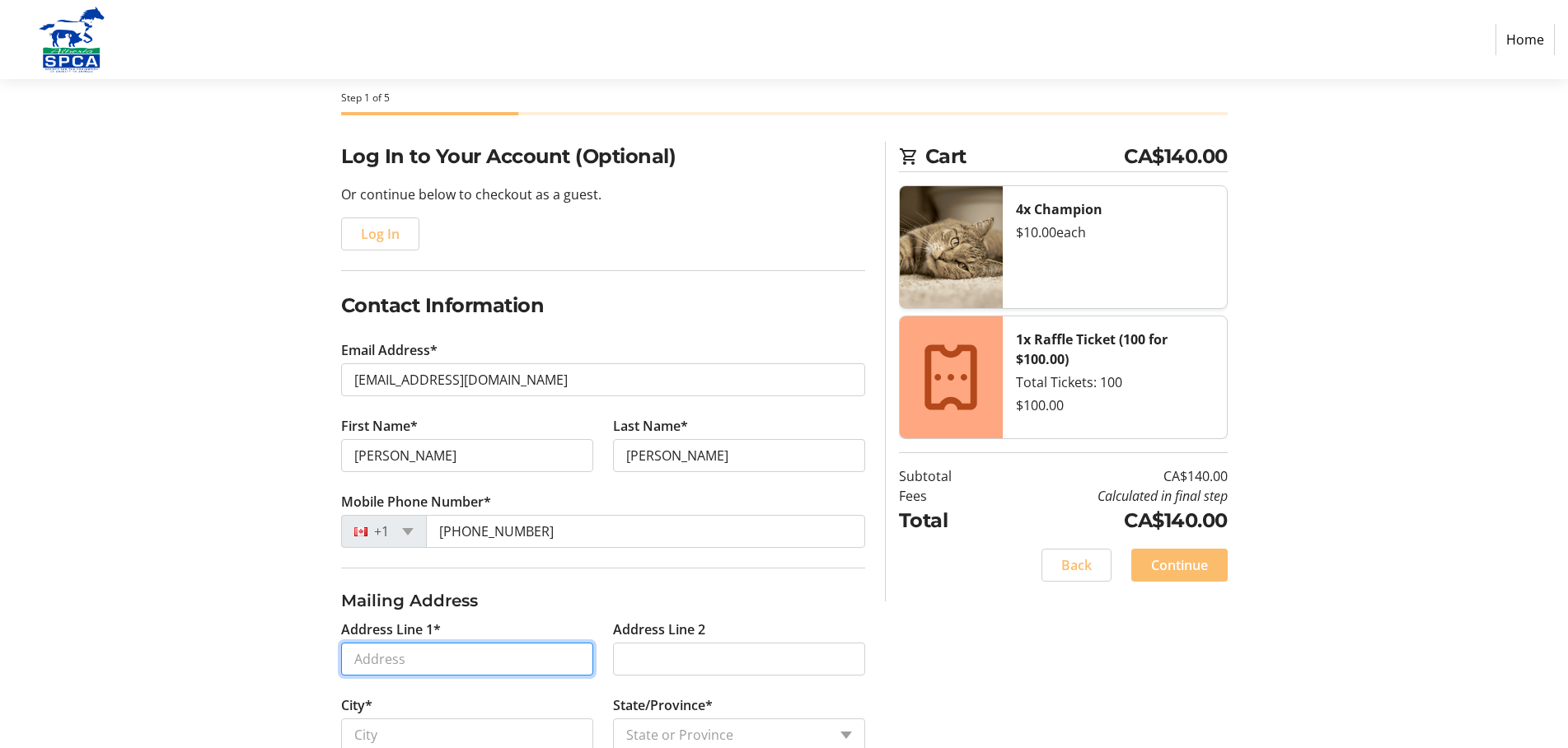
click at [360, 643] on input "Address Line 1*" at bounding box center [468, 659] width 252 height 33
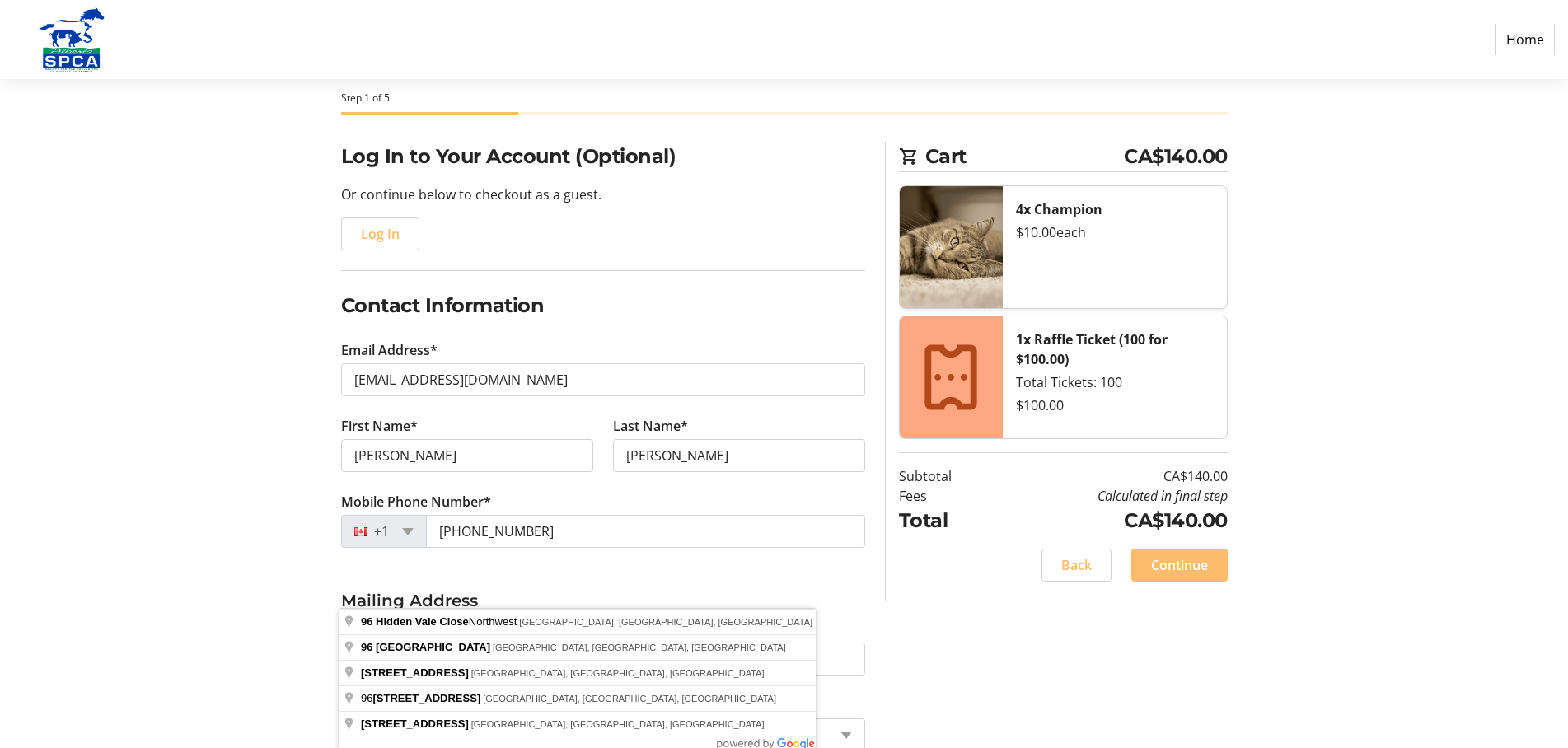
type input "[STREET_ADDRESS]"
type input "[GEOGRAPHIC_DATA]"
select select "AB"
type input "T3A 5C8"
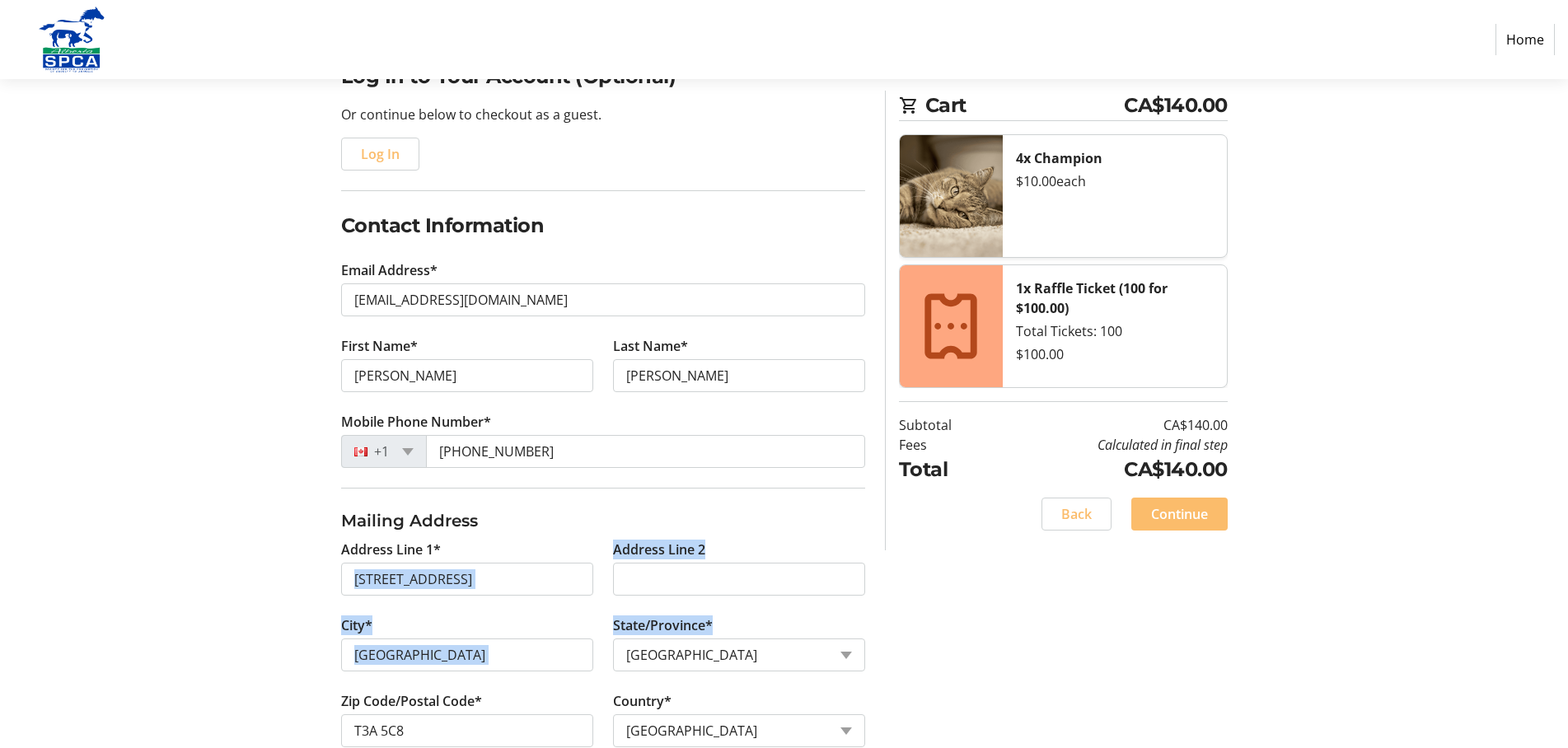
scroll to position [192, 0]
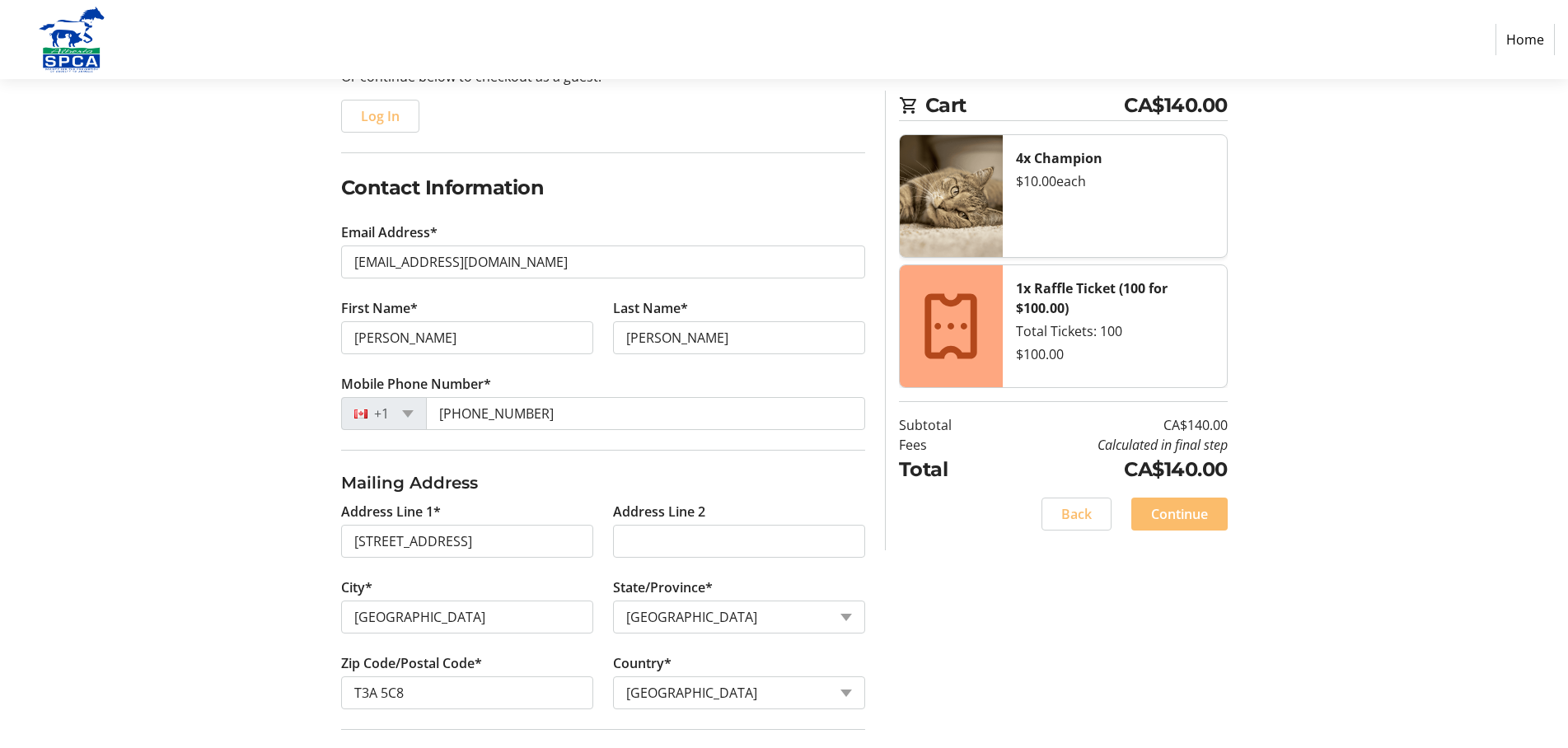
checkbox input "true"
click at [1208, 504] on span "Continue" at bounding box center [1180, 514] width 57 height 20
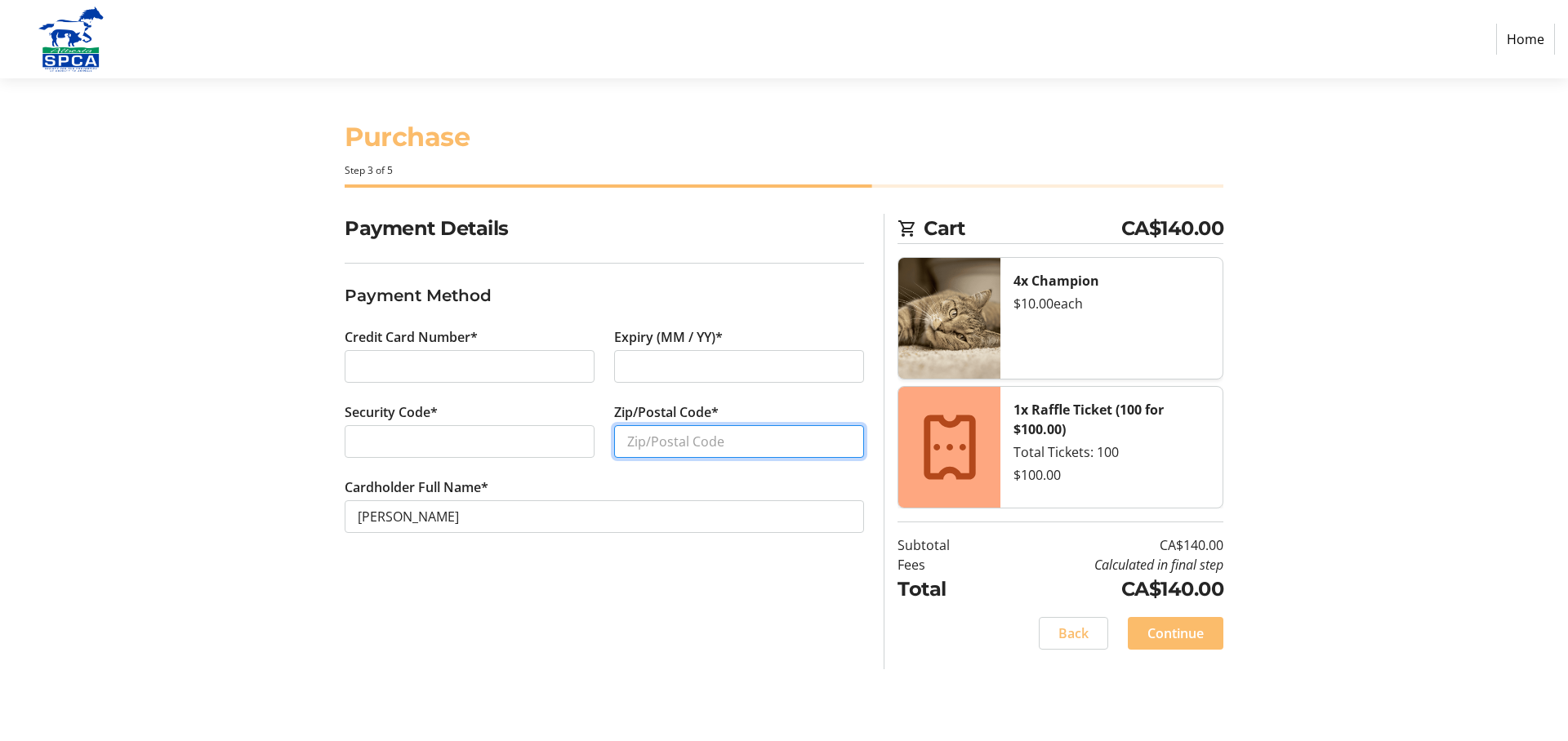
click at [652, 425] on input "Zip/Postal Code*" at bounding box center [739, 441] width 250 height 33
type input "T3A5C8"
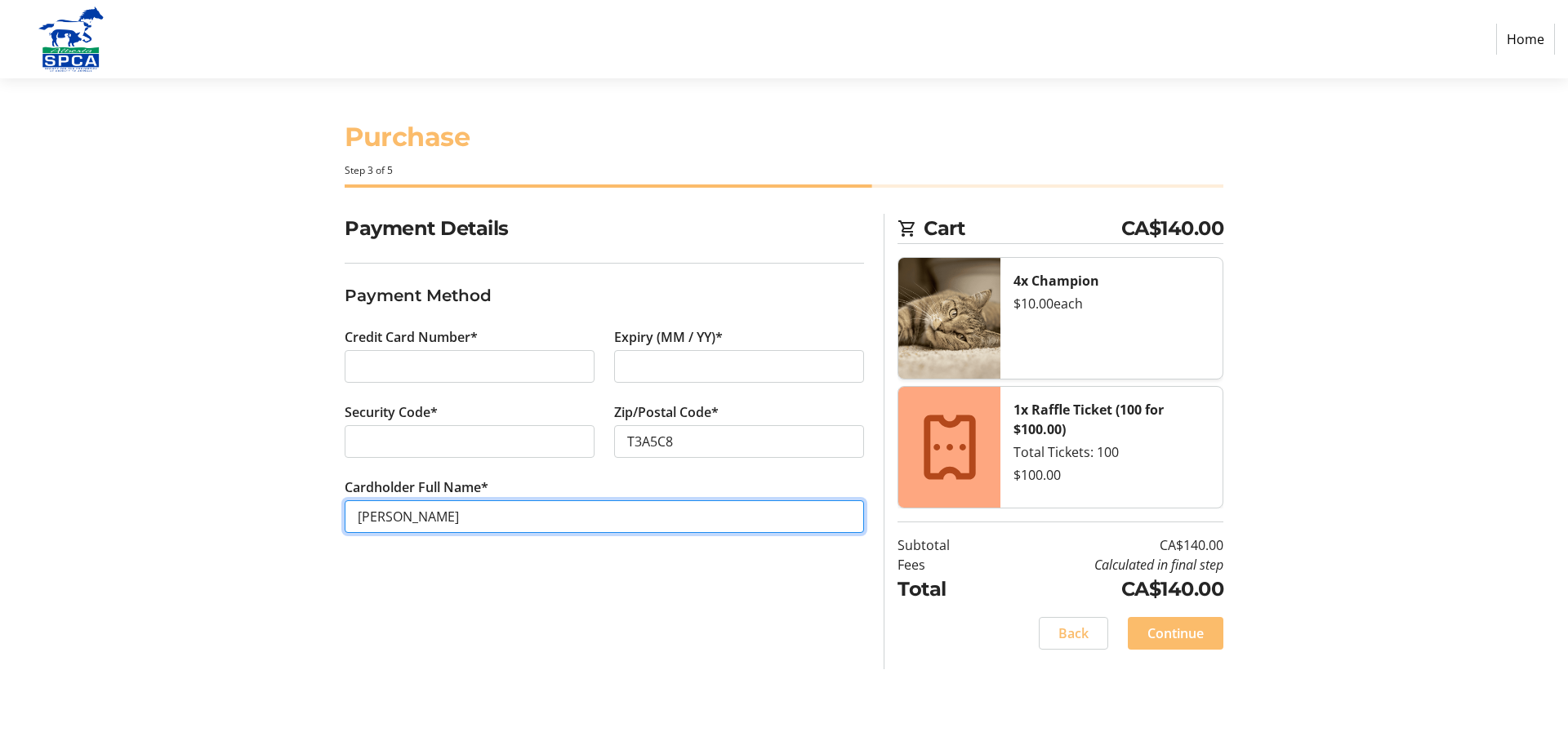
click at [516, 500] on input "[PERSON_NAME]" at bounding box center [604, 516] width 519 height 33
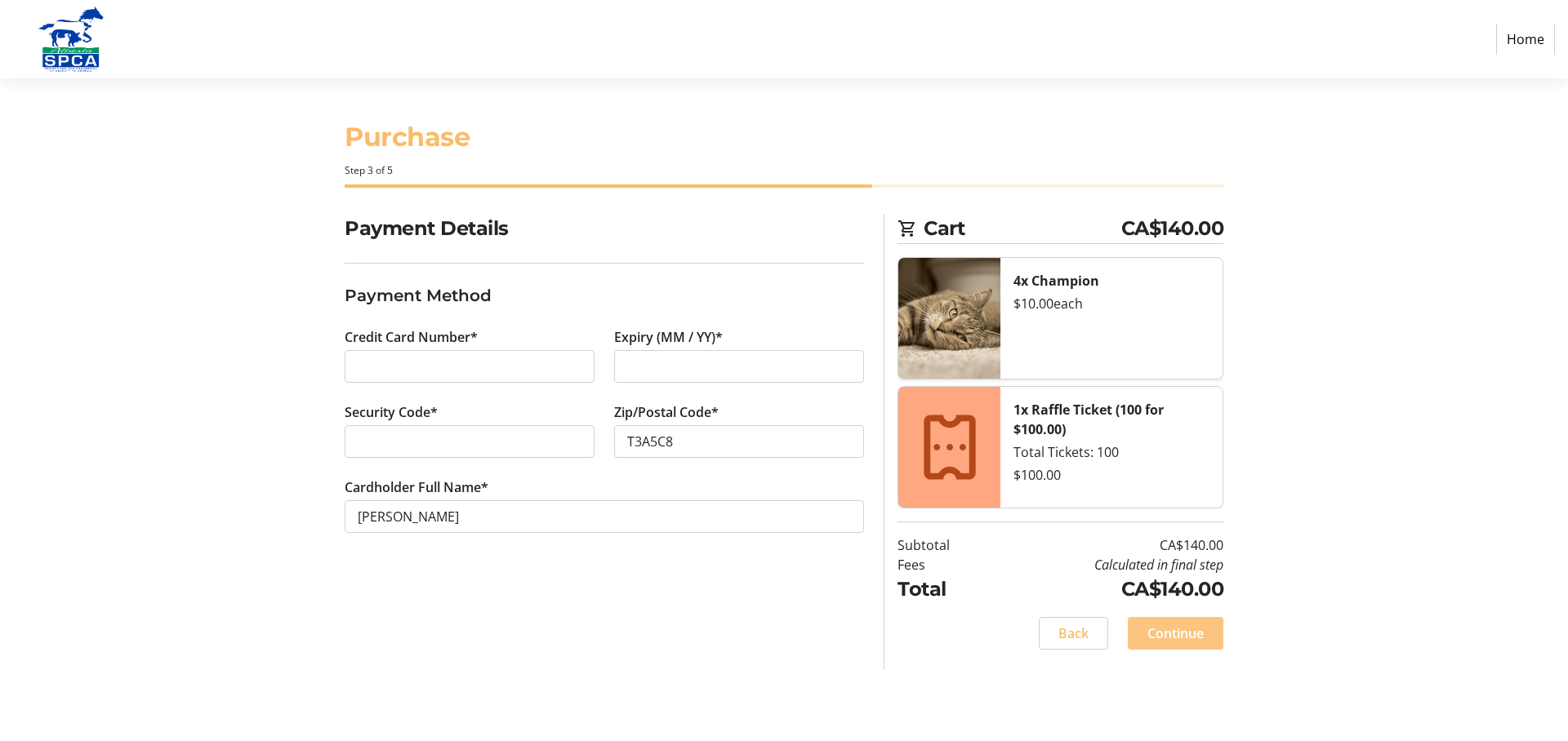
click at [1192, 623] on span "Continue" at bounding box center [1176, 633] width 57 height 19
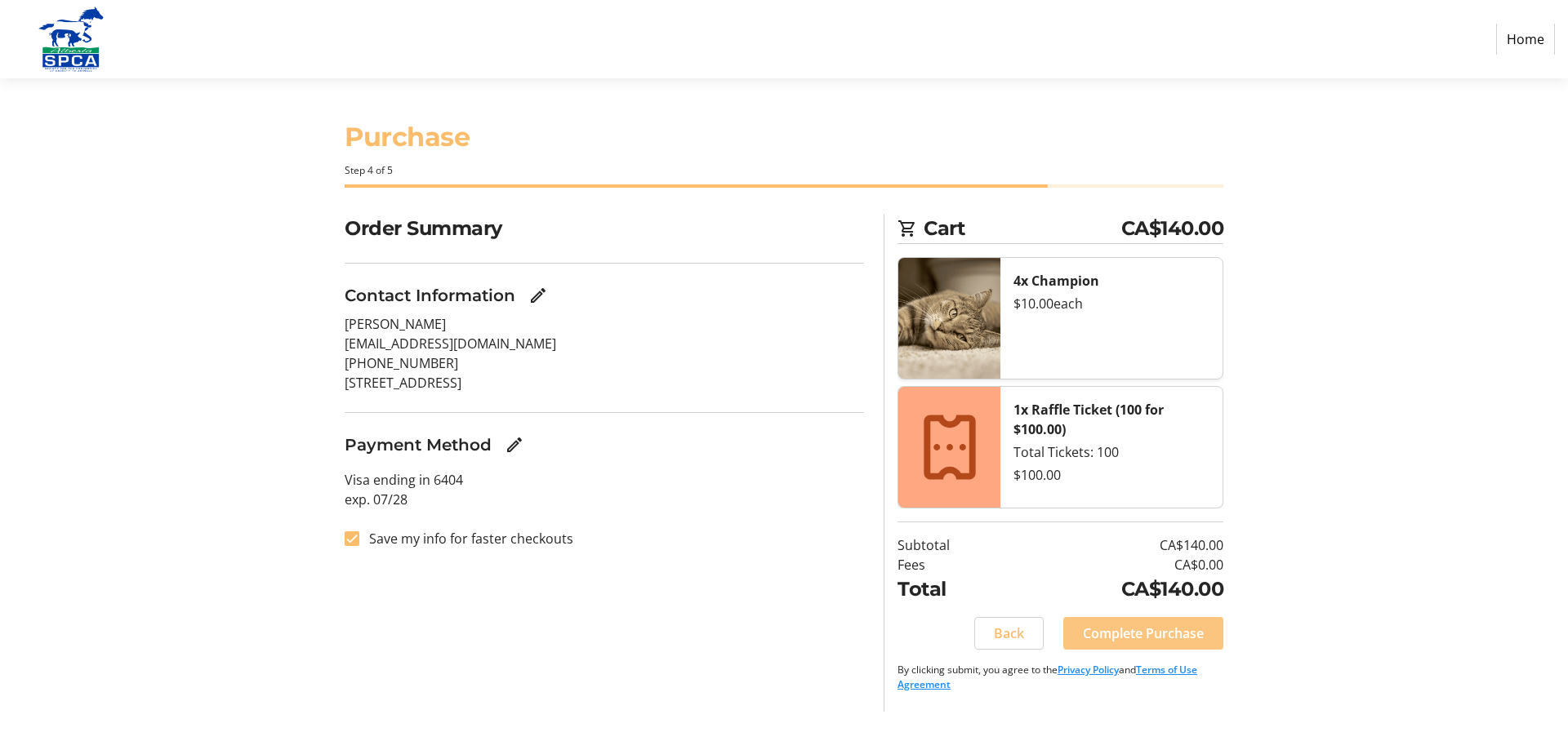
click at [1178, 623] on span "Complete Purchase" at bounding box center [1143, 633] width 120 height 19
